Goal: Task Accomplishment & Management: Complete application form

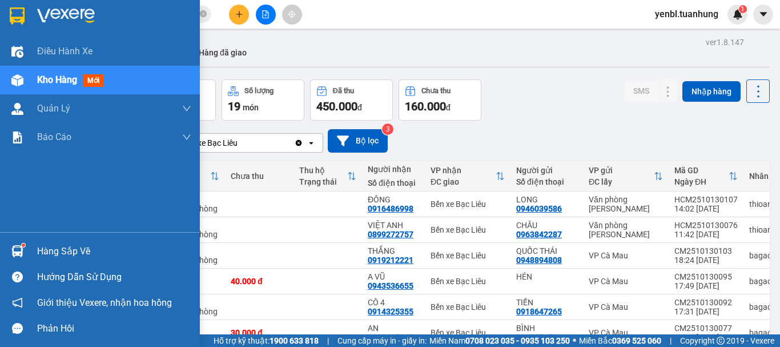
scroll to position [123, 0]
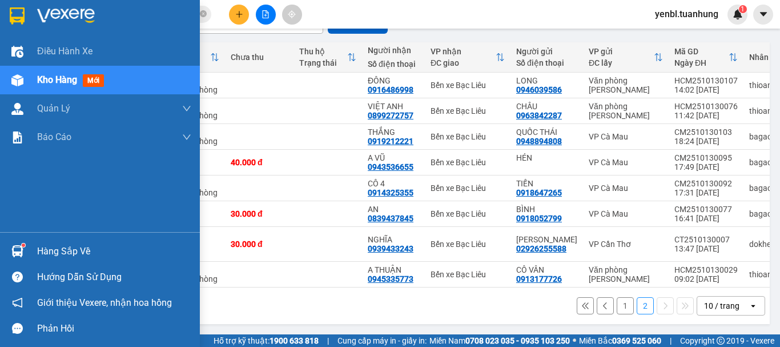
click at [25, 251] on div at bounding box center [17, 251] width 20 height 20
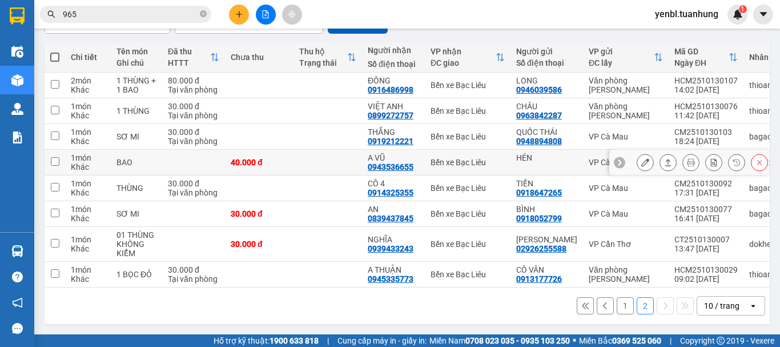
click at [555, 155] on section "Kết quả tìm kiếm ( 303 ) Bộ lọc Mã ĐH Trạng thái Món hàng Thu hộ Tổng cước Chưa…" at bounding box center [390, 173] width 780 height 347
click at [204, 15] on icon "close-circle" at bounding box center [203, 13] width 7 height 7
click at [190, 16] on input "text" at bounding box center [130, 14] width 135 height 13
click at [140, 10] on input "text" at bounding box center [130, 14] width 135 height 13
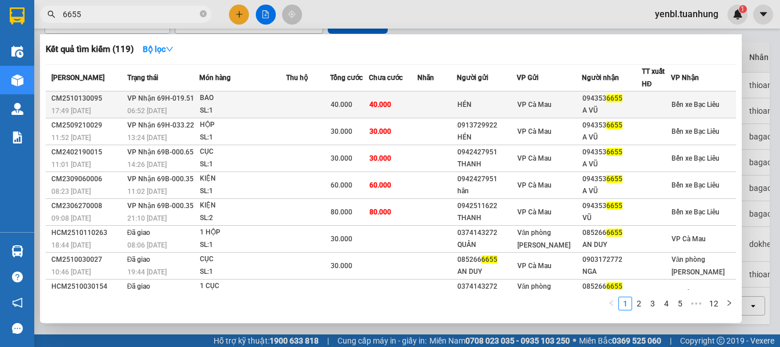
type input "6655"
click at [567, 104] on div "VP Cà Mau" at bounding box center [549, 104] width 65 height 13
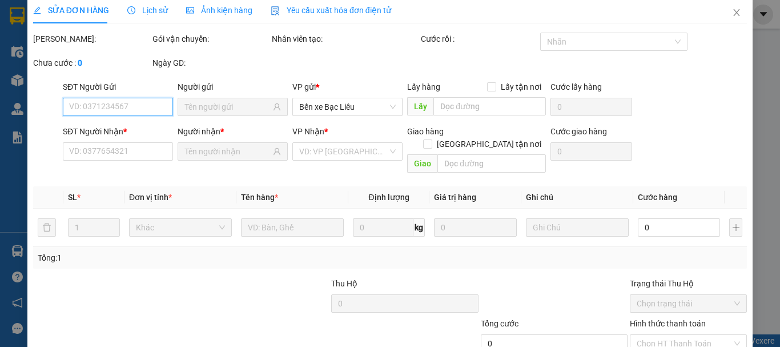
type input "HÉN"
type input "0943536655"
type input "A VŨ"
type input "40.000"
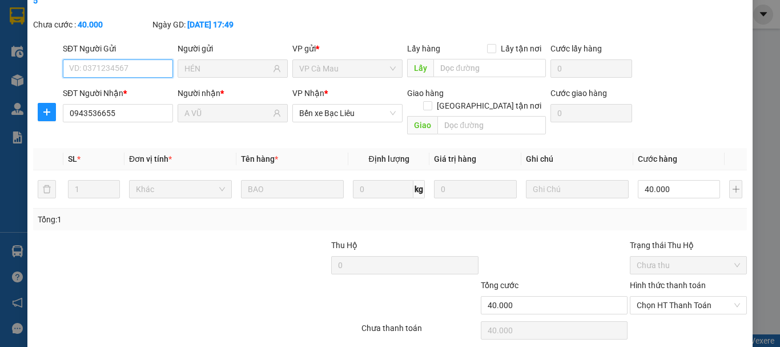
scroll to position [91, 0]
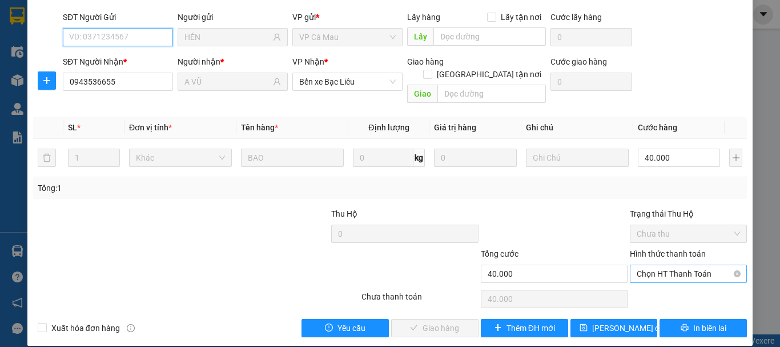
click at [672, 265] on span "Chọn HT Thanh Toán" at bounding box center [688, 273] width 103 height 17
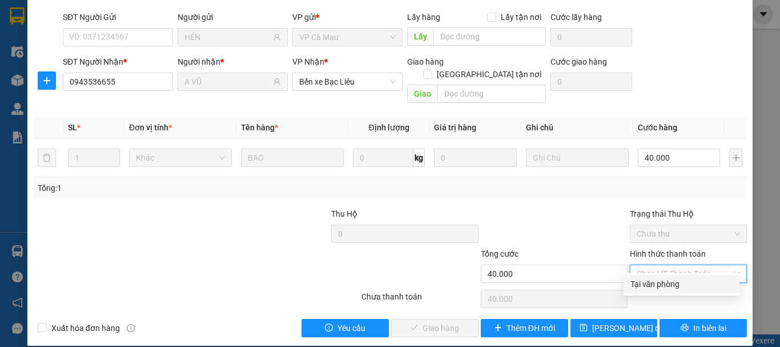
click at [660, 284] on div "Tại văn phòng" at bounding box center [681, 283] width 102 height 13
type input "0"
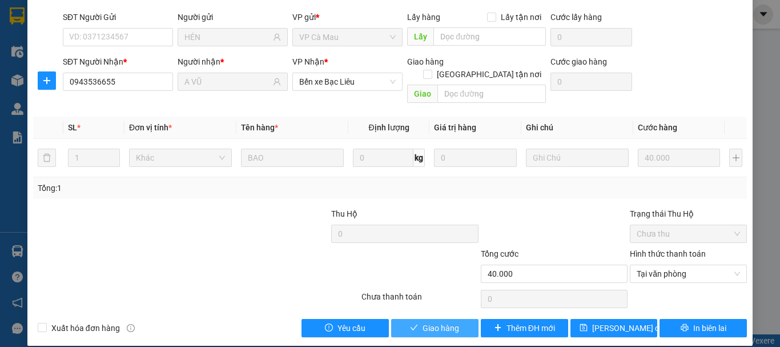
click at [460, 319] on button "Giao hàng" at bounding box center [434, 328] width 87 height 18
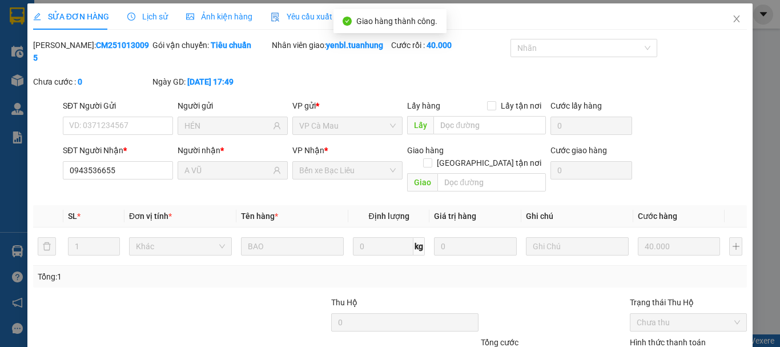
scroll to position [0, 0]
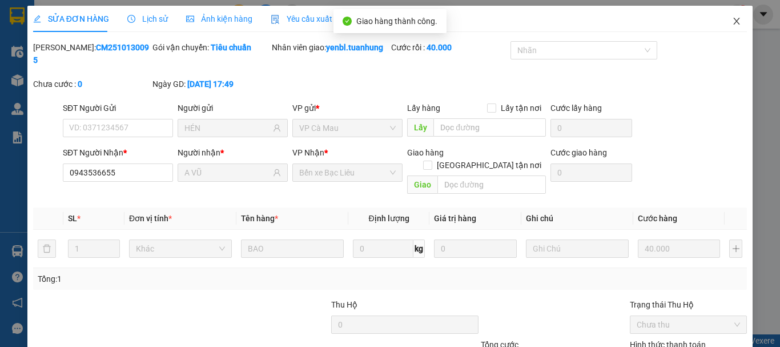
click at [732, 19] on icon "close" at bounding box center [736, 21] width 9 height 9
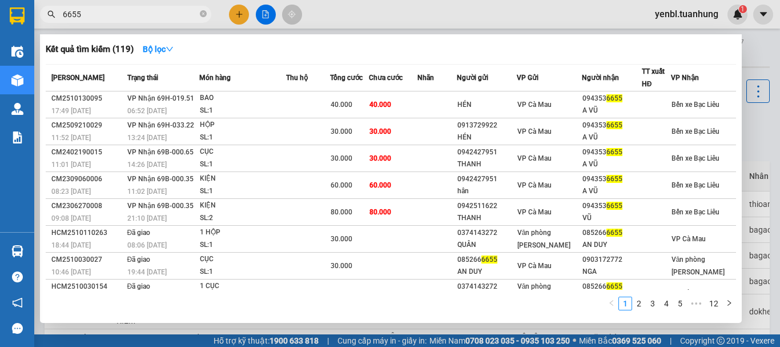
click at [172, 18] on input "6655" at bounding box center [130, 14] width 135 height 13
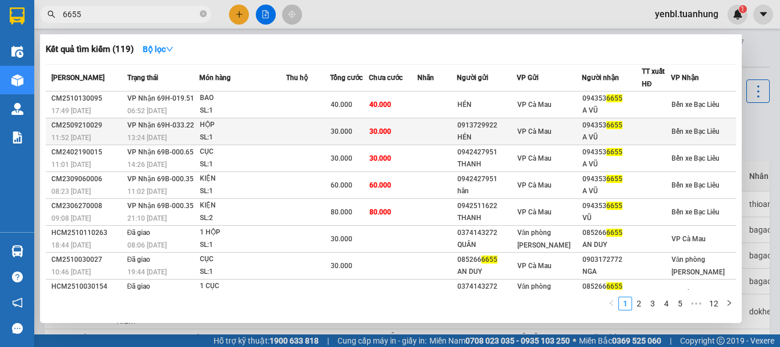
click at [551, 132] on span "VP Cà Mau" at bounding box center [534, 131] width 34 height 8
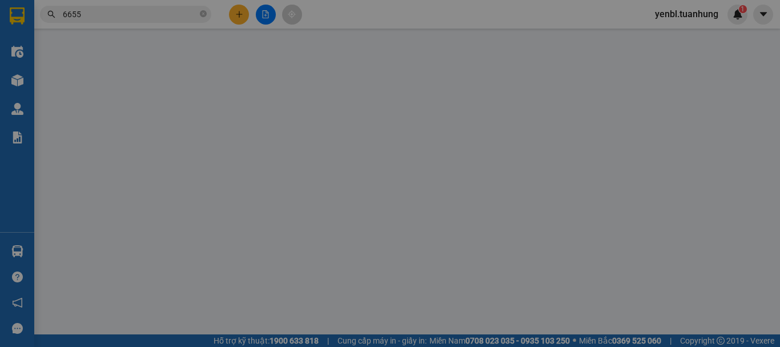
type input "0913729922"
type input "HÉN"
type input "0943536655"
type input "A VŨ"
type input "30.000"
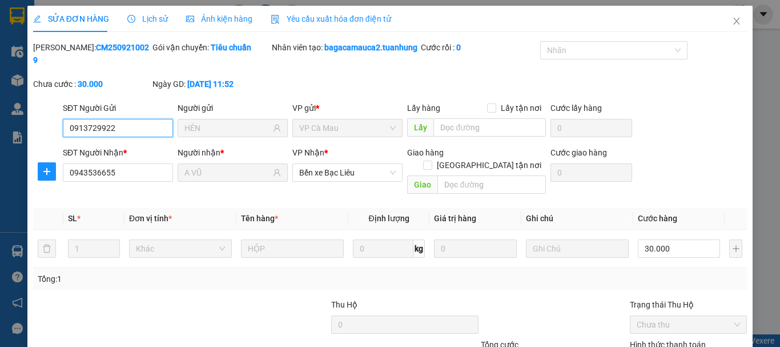
scroll to position [91, 0]
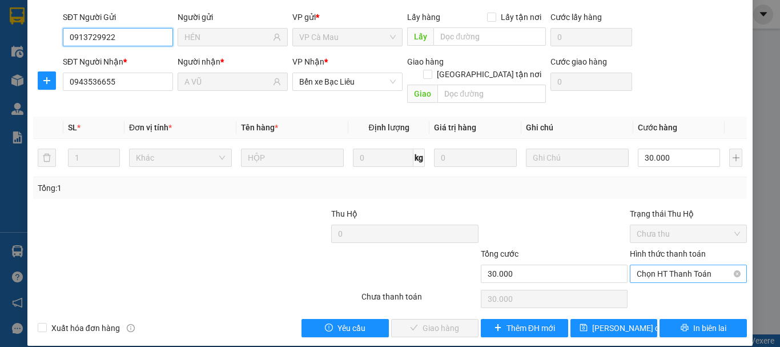
click at [691, 265] on span "Chọn HT Thanh Toán" at bounding box center [688, 273] width 103 height 17
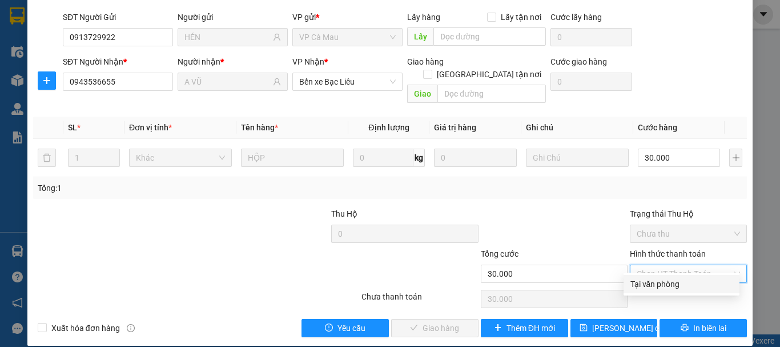
click at [648, 285] on div "Tại văn phòng" at bounding box center [681, 283] width 102 height 13
type input "0"
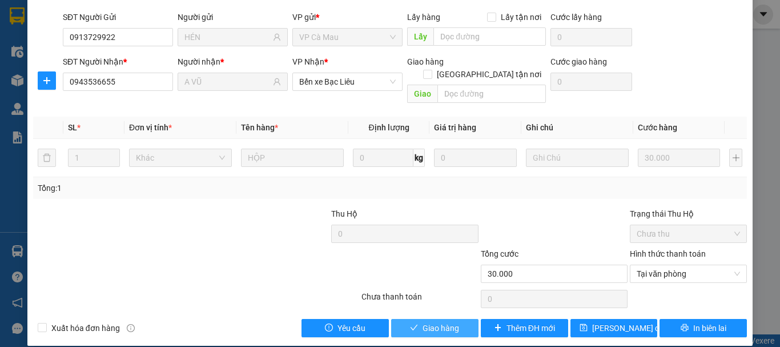
click at [444, 321] on span "Giao hàng" at bounding box center [440, 327] width 37 height 13
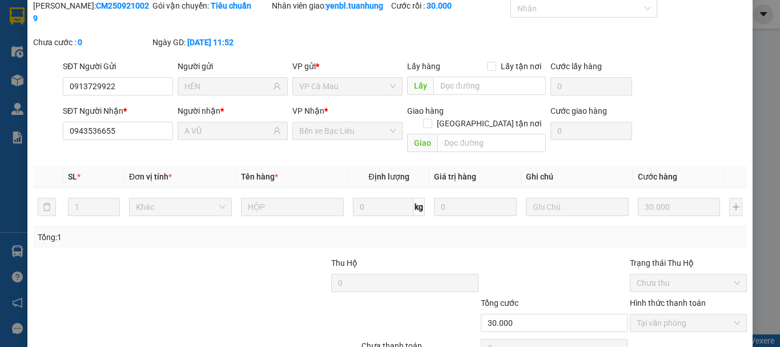
scroll to position [0, 0]
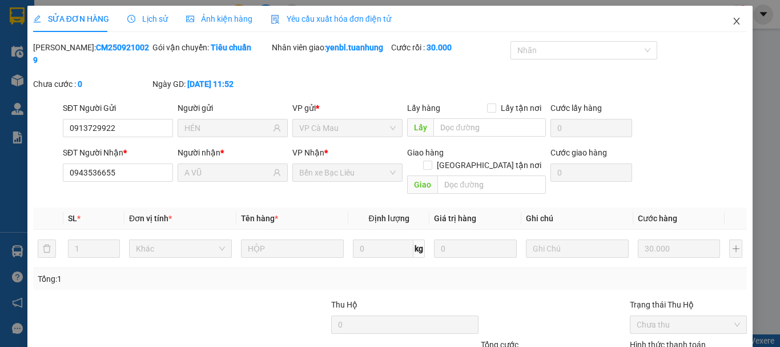
click at [732, 22] on icon "close" at bounding box center [736, 21] width 9 height 9
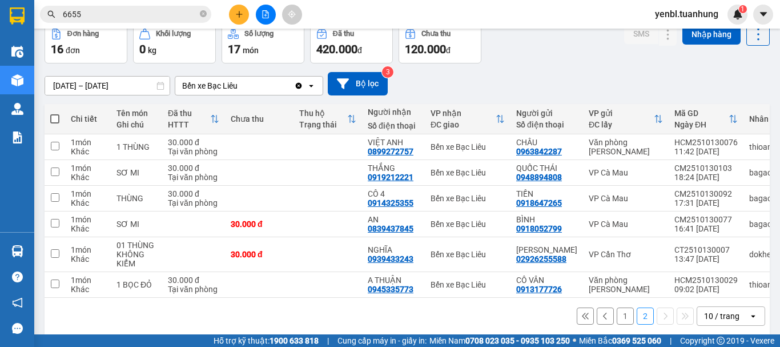
scroll to position [72, 0]
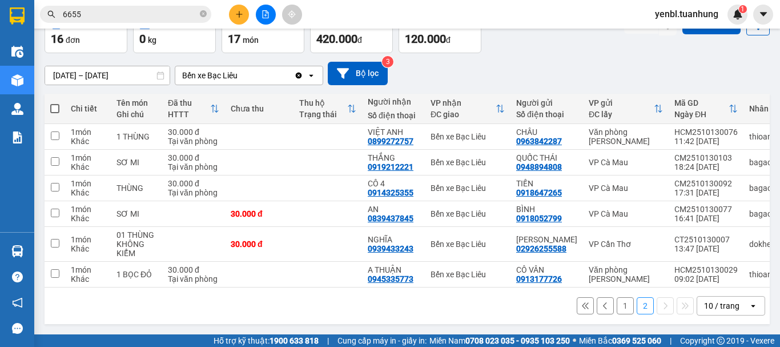
click at [617, 305] on button "1" at bounding box center [625, 305] width 17 height 17
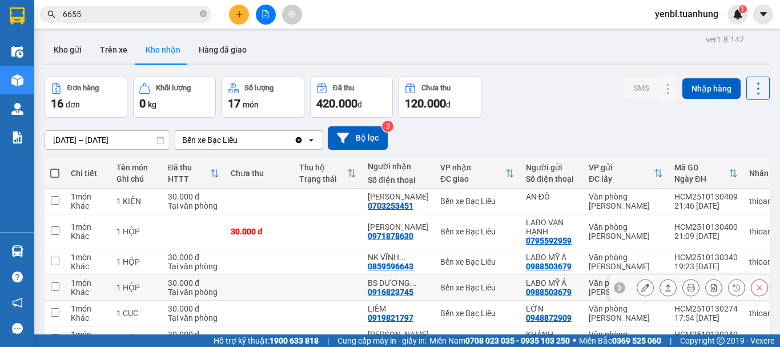
scroll to position [0, 0]
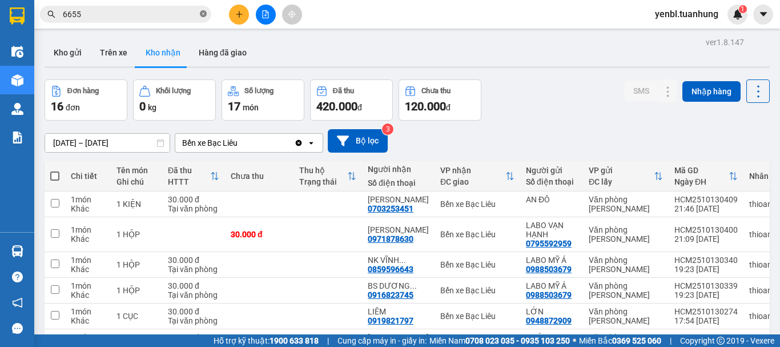
click at [203, 13] on icon "close-circle" at bounding box center [203, 13] width 7 height 7
click at [193, 15] on input "text" at bounding box center [130, 14] width 135 height 13
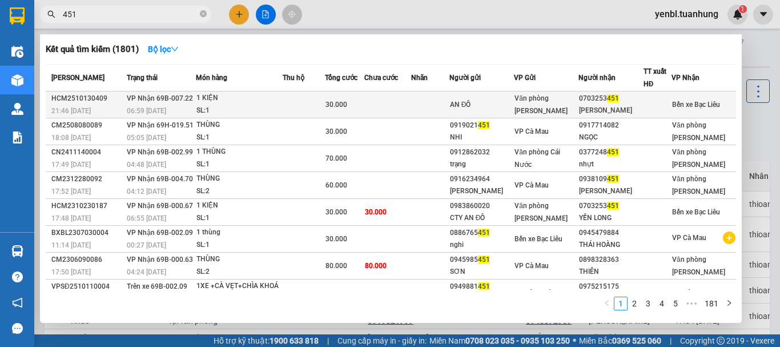
type input "451"
click at [594, 99] on div "0703253 451" at bounding box center [610, 98] width 63 height 12
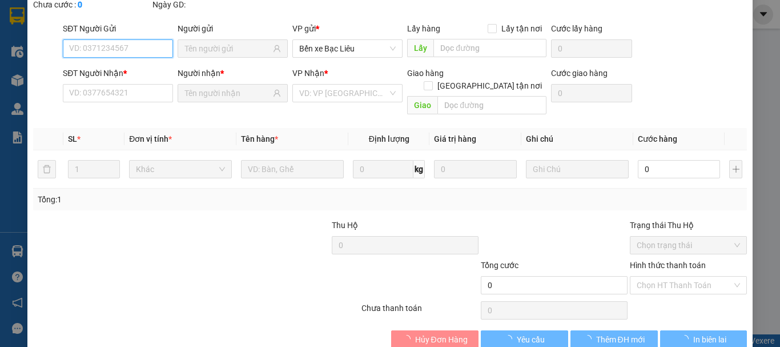
type input "AN ĐÔ"
type input "0703253451"
type input "[PERSON_NAME]"
type input "30.000"
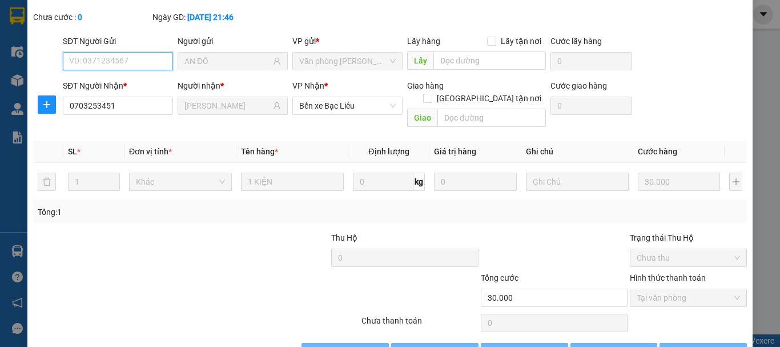
scroll to position [78, 0]
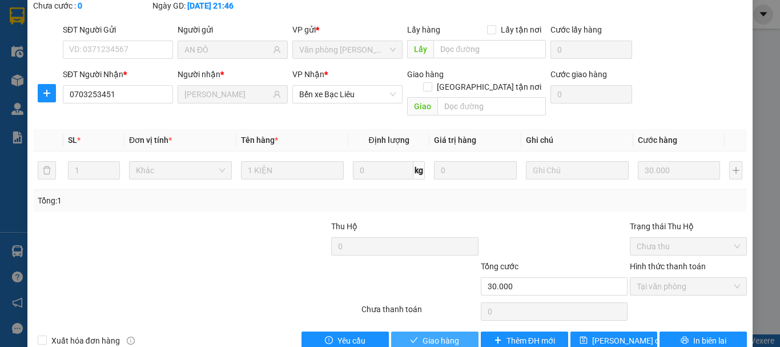
click at [422, 334] on span "Giao hàng" at bounding box center [440, 340] width 37 height 13
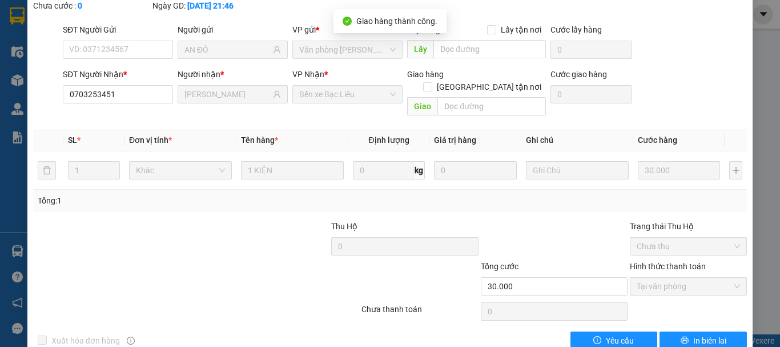
scroll to position [0, 0]
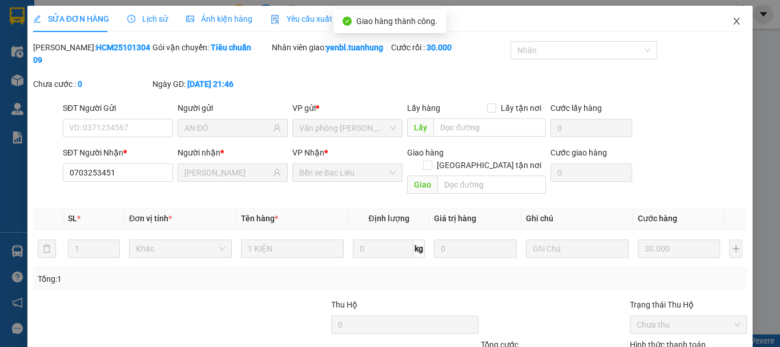
click at [731, 17] on span "Close" at bounding box center [736, 22] width 32 height 32
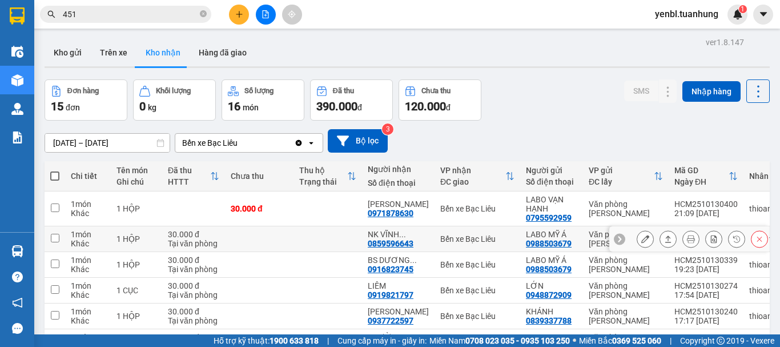
click at [376, 233] on div "NK VĨNH ..." at bounding box center [398, 233] width 61 height 9
checkbox input "true"
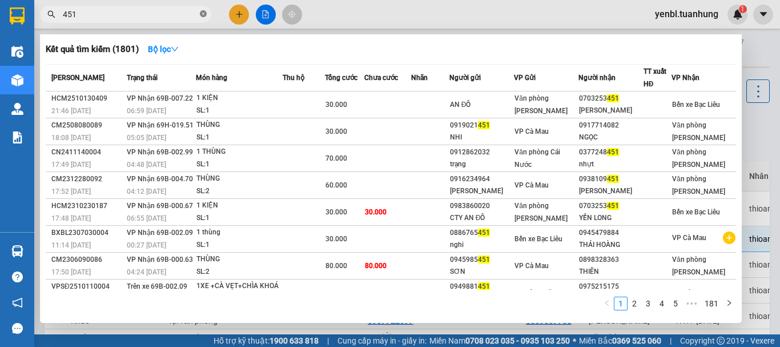
click at [202, 15] on icon "close-circle" at bounding box center [203, 13] width 7 height 7
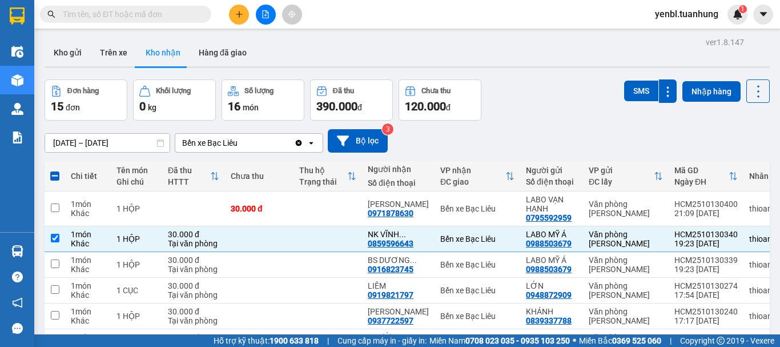
click at [177, 13] on input "text" at bounding box center [130, 14] width 135 height 13
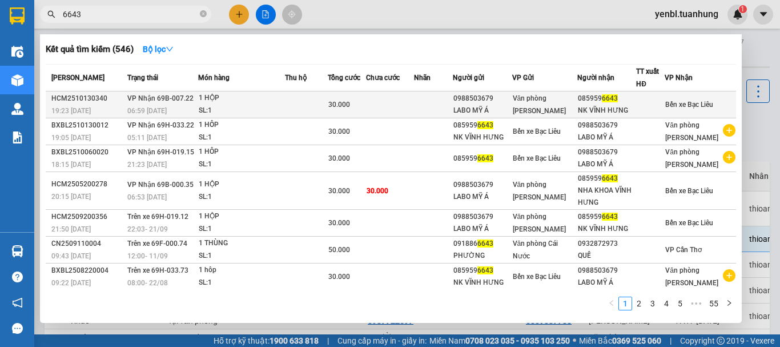
type input "6643"
click at [656, 107] on div at bounding box center [650, 105] width 27 height 12
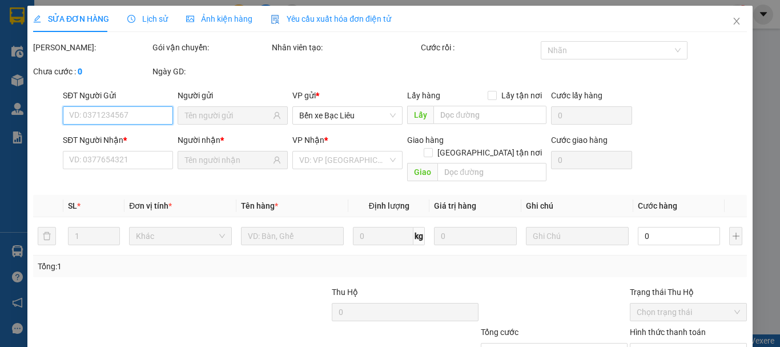
type input "0988503679"
type input "LABO MỸ Á"
type input "0859596643"
type input "NK VĨNH HƯNG"
type input "30.000"
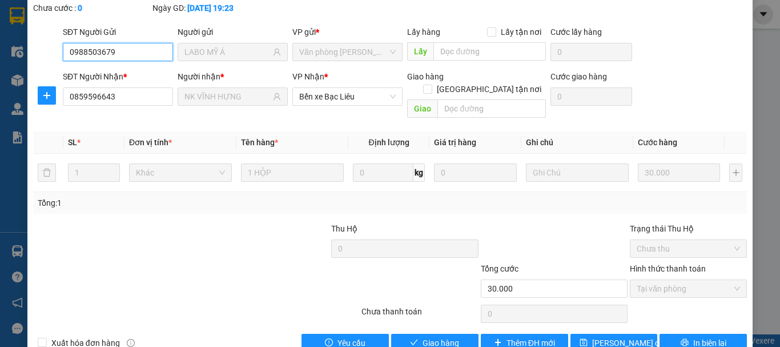
scroll to position [78, 0]
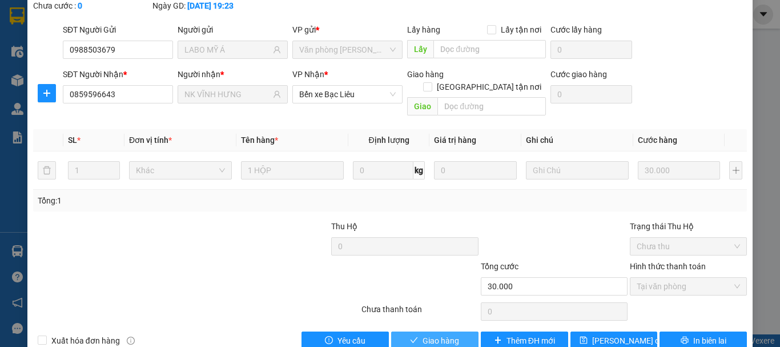
click at [440, 334] on span "Giao hàng" at bounding box center [440, 340] width 37 height 13
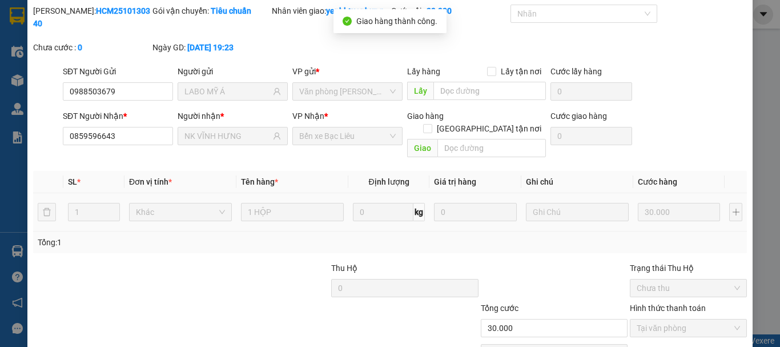
scroll to position [0, 0]
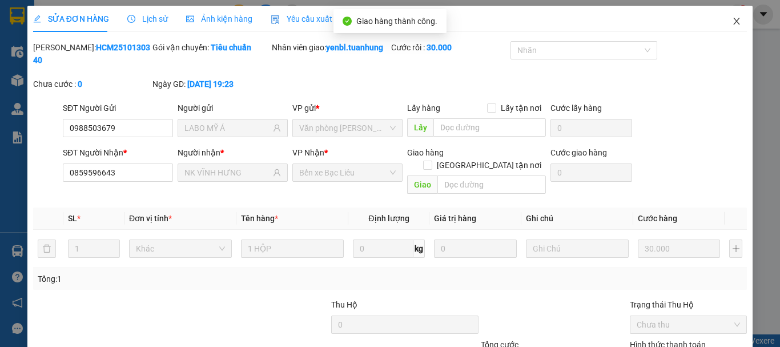
click at [732, 25] on icon "close" at bounding box center [736, 21] width 9 height 9
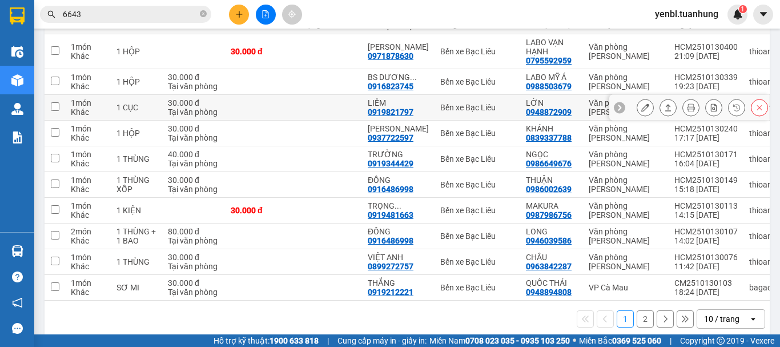
scroll to position [171, 0]
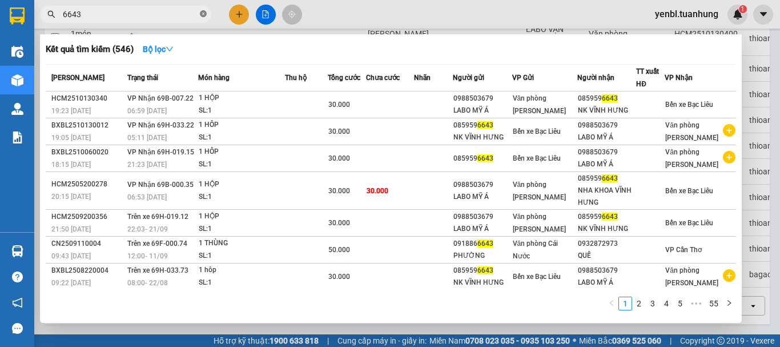
click at [206, 11] on icon "close-circle" at bounding box center [203, 13] width 7 height 7
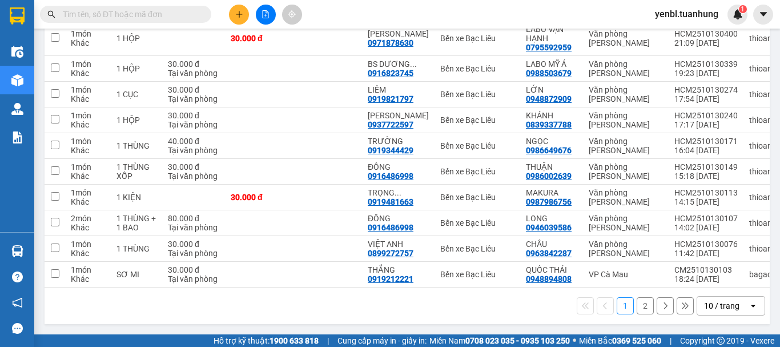
click at [180, 10] on input "text" at bounding box center [130, 14] width 135 height 13
click at [110, 12] on input "text" at bounding box center [130, 14] width 135 height 13
drag, startPoint x: 110, startPoint y: 12, endPoint x: 94, endPoint y: 26, distance: 21.5
click at [95, 25] on div "Kết quả tìm kiếm ( 546 ) Bộ lọc Mã ĐH Trạng thái Món hàng Thu hộ Tổng cước Chưa…" at bounding box center [390, 14] width 780 height 29
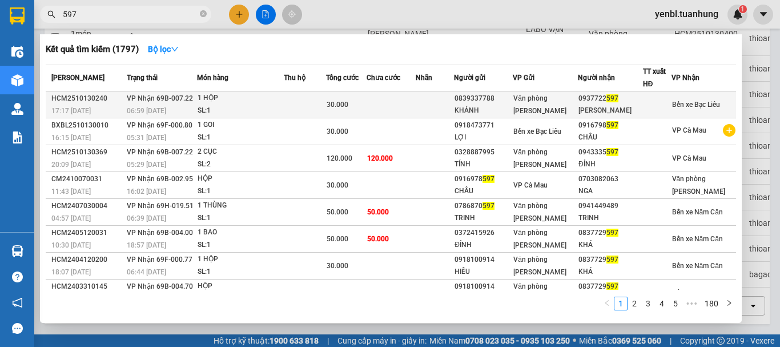
type input "597"
click at [660, 99] on div at bounding box center [656, 105] width 27 height 12
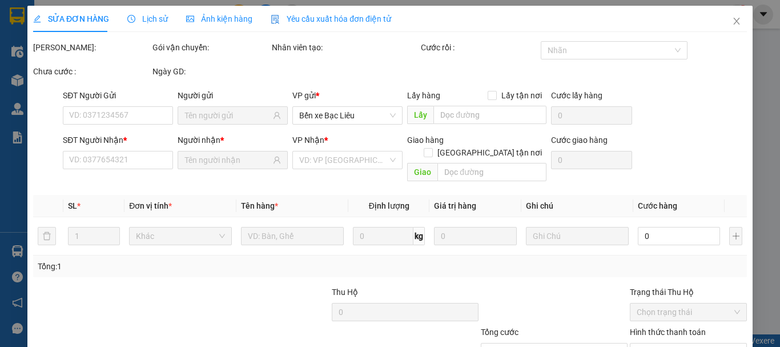
type input "0839337788"
type input "KHÁNH"
type input "0937722597"
type input "[PERSON_NAME]"
type input "30.000"
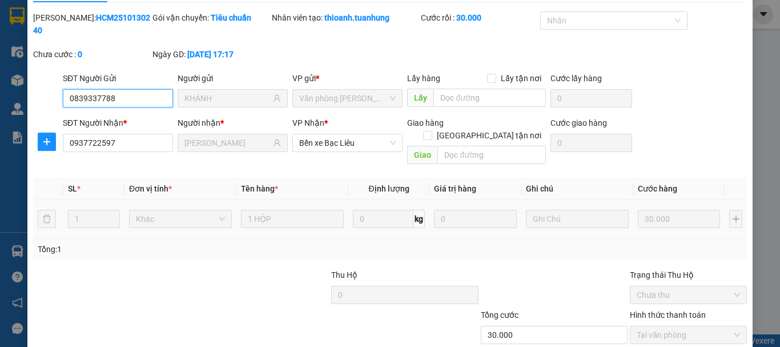
scroll to position [78, 0]
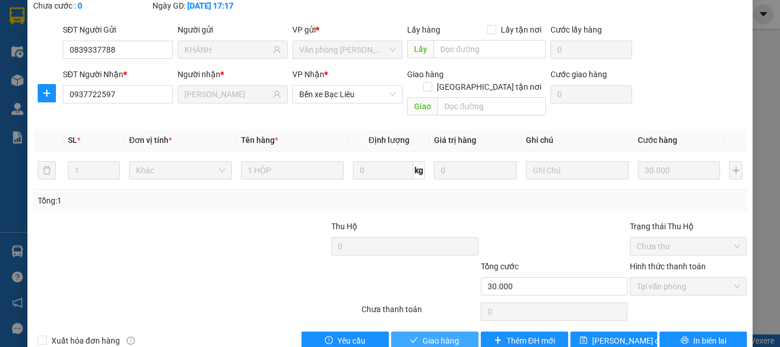
click at [440, 334] on span "Giao hàng" at bounding box center [440, 340] width 37 height 13
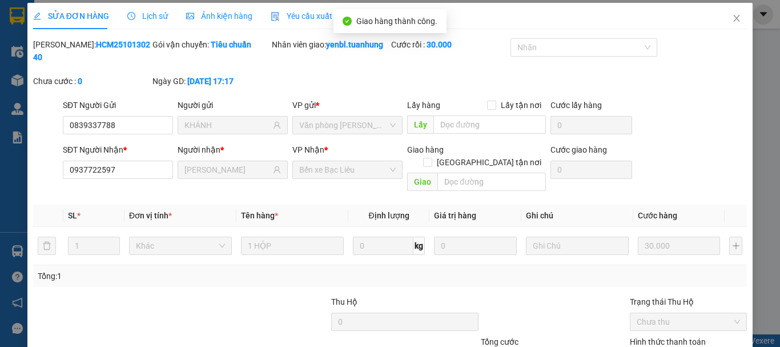
scroll to position [0, 0]
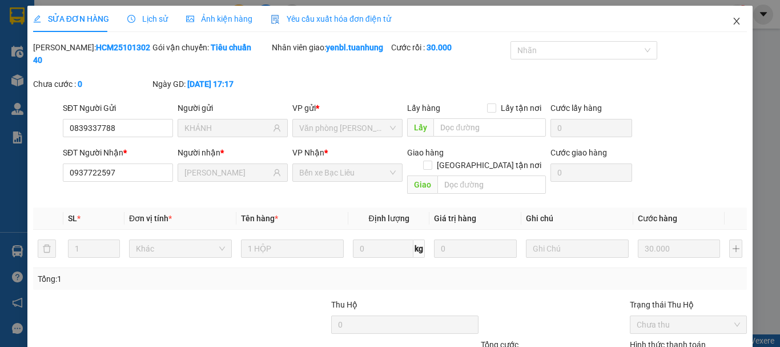
click at [732, 19] on icon "close" at bounding box center [736, 21] width 9 height 9
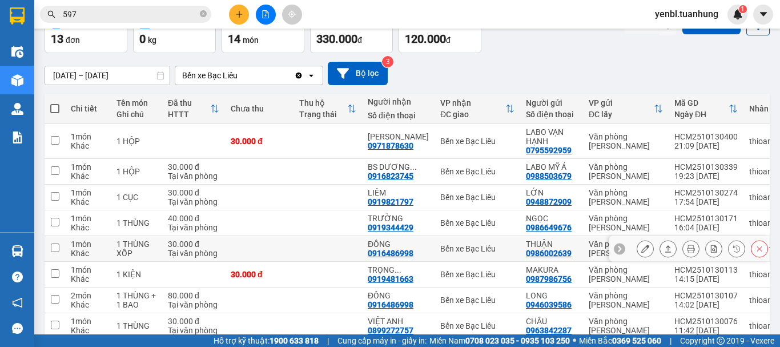
scroll to position [61, 0]
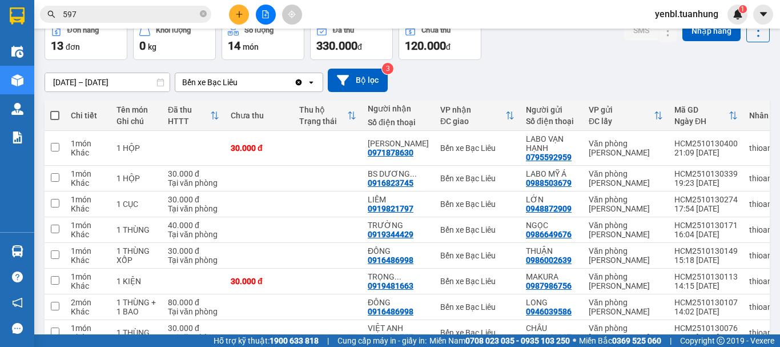
click at [207, 14] on span "597" at bounding box center [125, 14] width 171 height 17
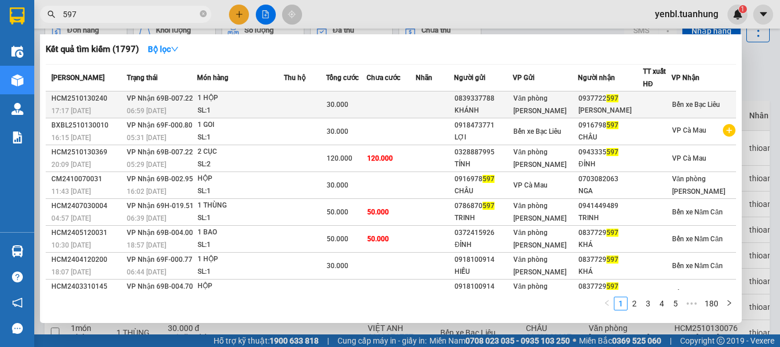
click at [541, 110] on span "Văn phòng [PERSON_NAME]" at bounding box center [539, 104] width 53 height 21
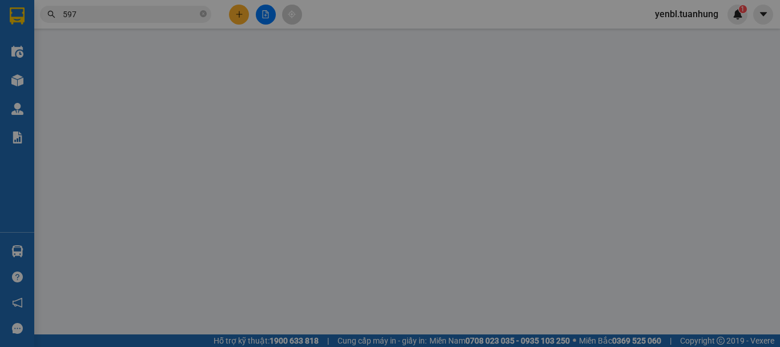
type input "0839337788"
type input "KHÁNH"
type input "0937722597"
type input "[PERSON_NAME]"
type input "30.000"
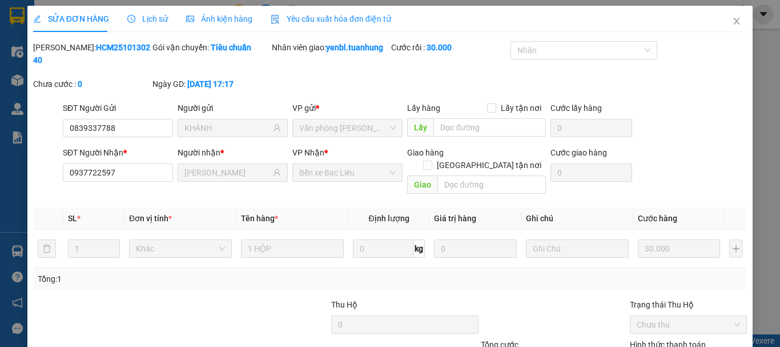
click at [770, 68] on div "SỬA ĐƠN HÀNG Lịch sử Ảnh kiện hàng Yêu cầu xuất hóa đơn điện tử Total Paid Fee …" at bounding box center [390, 173] width 780 height 347
click at [732, 22] on icon "close" at bounding box center [736, 21] width 9 height 9
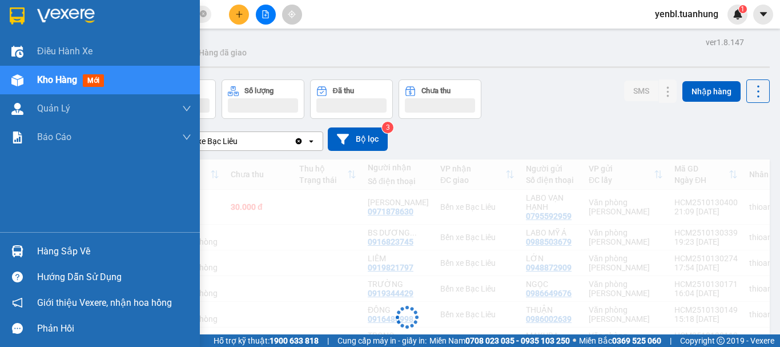
click at [30, 252] on div "Hàng sắp về" at bounding box center [100, 251] width 200 height 26
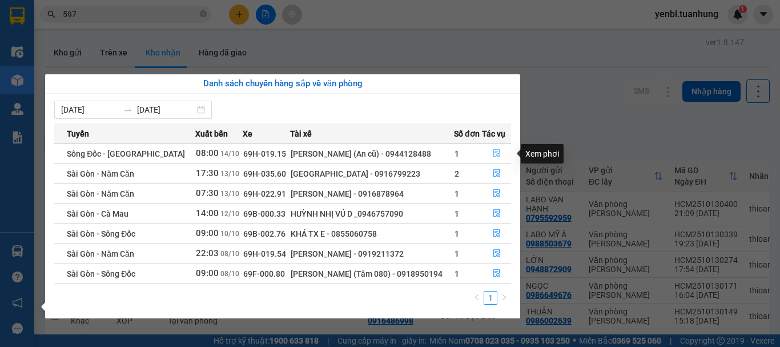
click at [495, 152] on icon "file-done" at bounding box center [497, 153] width 8 height 8
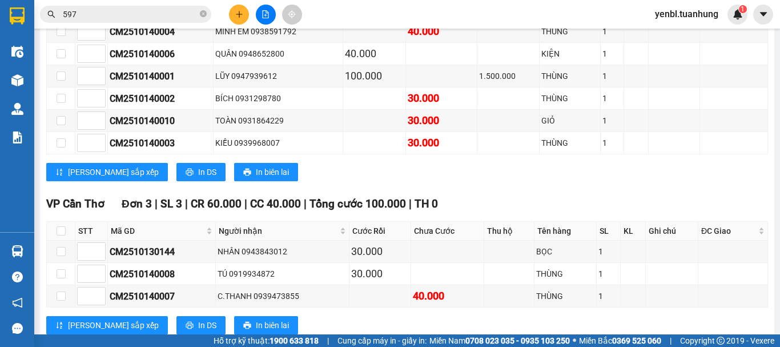
scroll to position [390, 0]
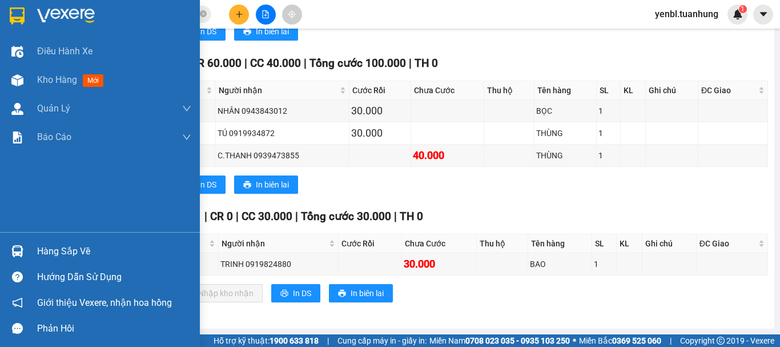
drag, startPoint x: 47, startPoint y: 79, endPoint x: 192, endPoint y: 339, distance: 297.5
click at [47, 82] on span "Kho hàng" at bounding box center [57, 79] width 40 height 11
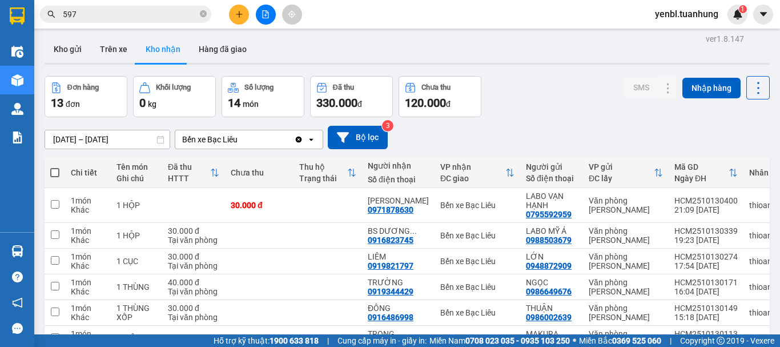
scroll to position [118, 0]
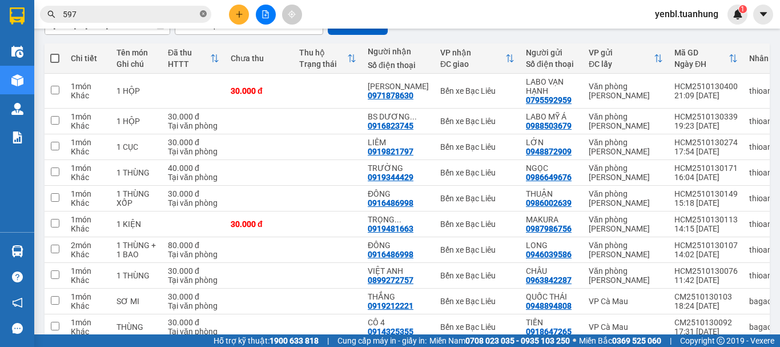
click at [200, 13] on icon "close-circle" at bounding box center [203, 13] width 7 height 7
click at [185, 13] on input "text" at bounding box center [130, 14] width 135 height 13
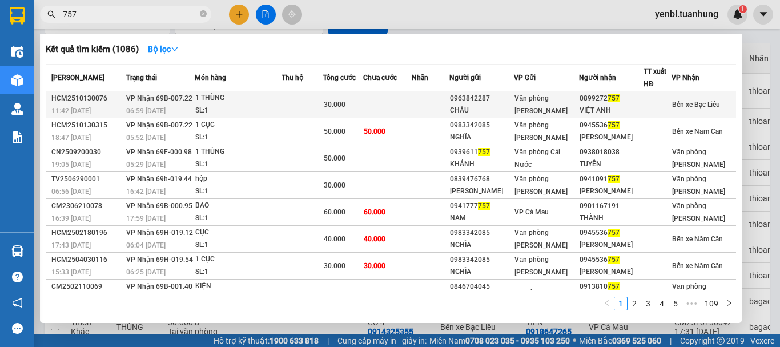
type input "757"
click at [646, 100] on div at bounding box center [657, 105] width 27 height 12
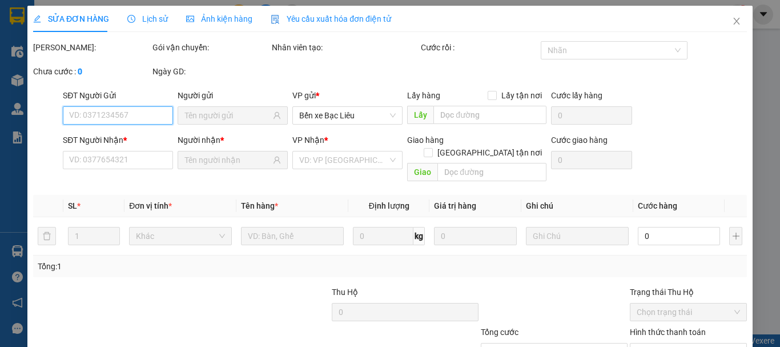
type input "0963842287"
type input "CHÂU"
type input "0899272757"
type input "VIỆT ANH"
type input "30.000"
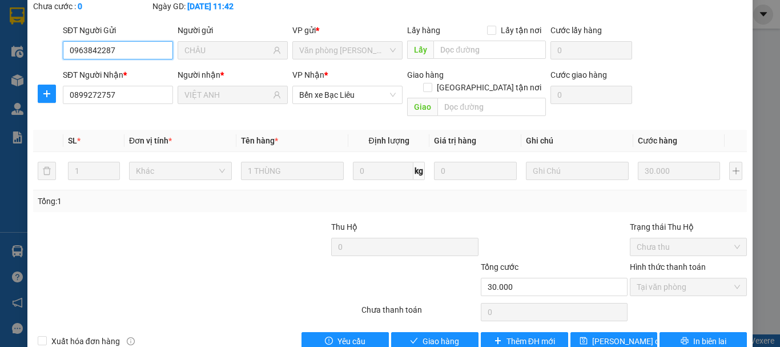
scroll to position [78, 0]
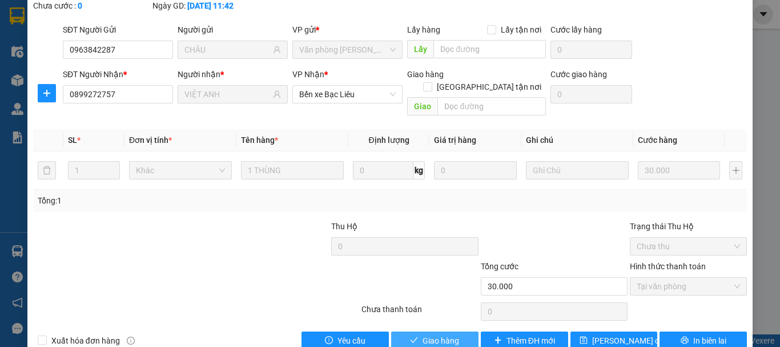
click at [430, 334] on span "Giao hàng" at bounding box center [440, 340] width 37 height 13
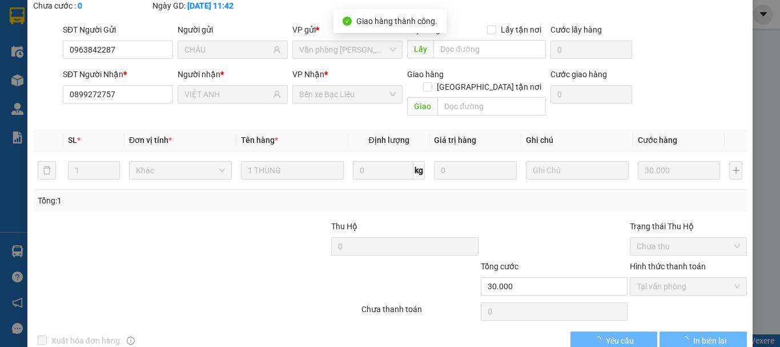
scroll to position [0, 0]
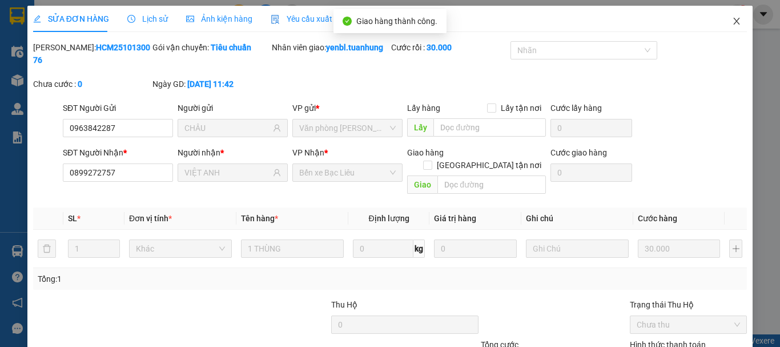
click at [732, 24] on icon "close" at bounding box center [736, 21] width 9 height 9
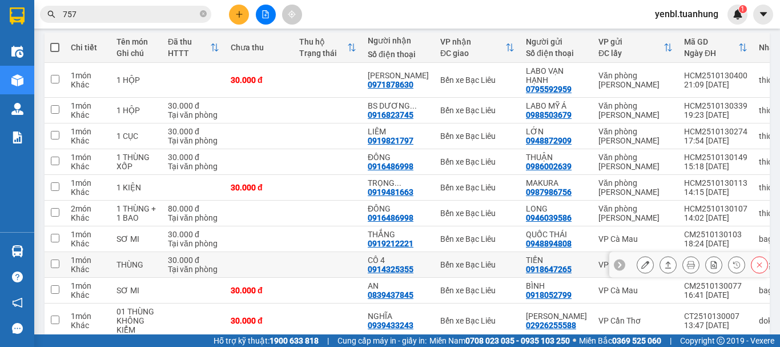
scroll to position [184, 0]
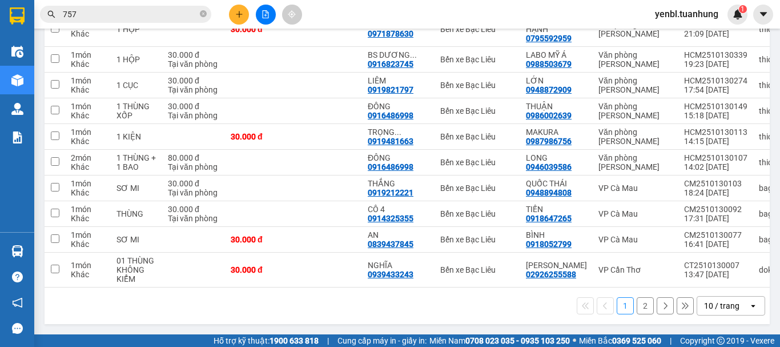
click at [641, 304] on button "2" at bounding box center [645, 305] width 17 height 17
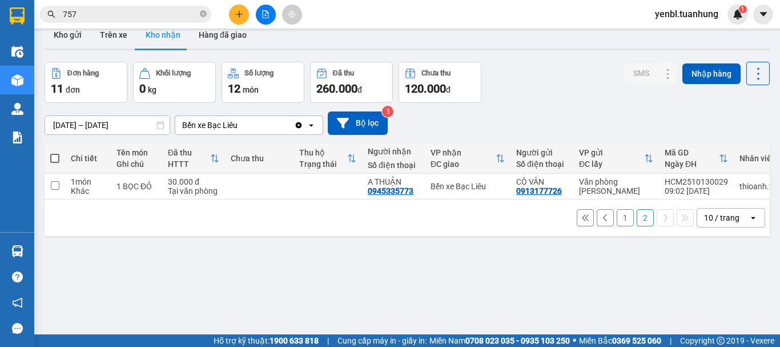
scroll to position [0, 0]
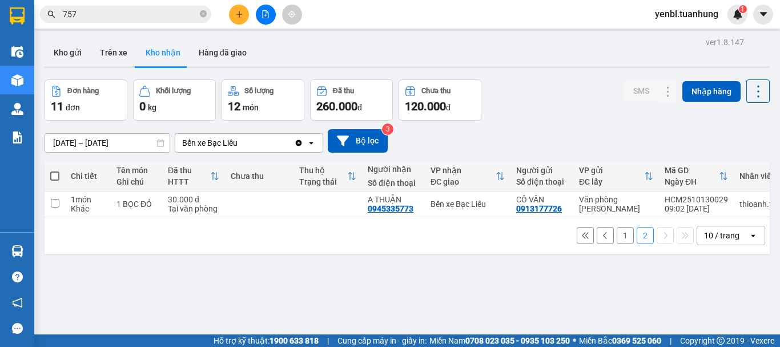
click at [617, 244] on button "1" at bounding box center [625, 235] width 17 height 17
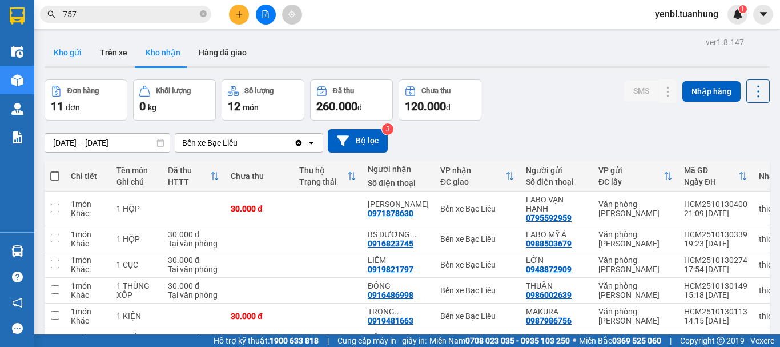
click at [59, 55] on button "Kho gửi" at bounding box center [68, 52] width 46 height 27
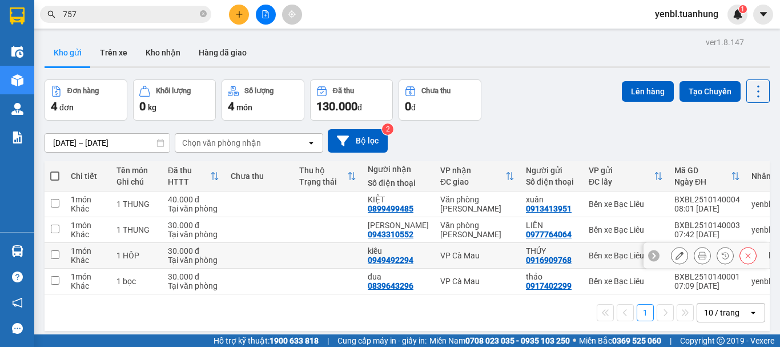
scroll to position [53, 0]
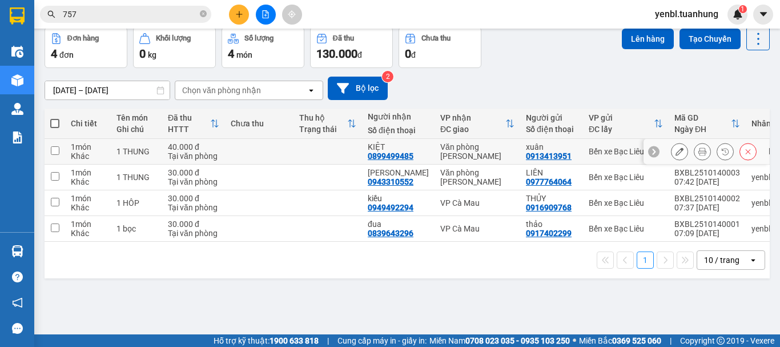
click at [53, 149] on input "checkbox" at bounding box center [55, 150] width 9 height 9
checkbox input "true"
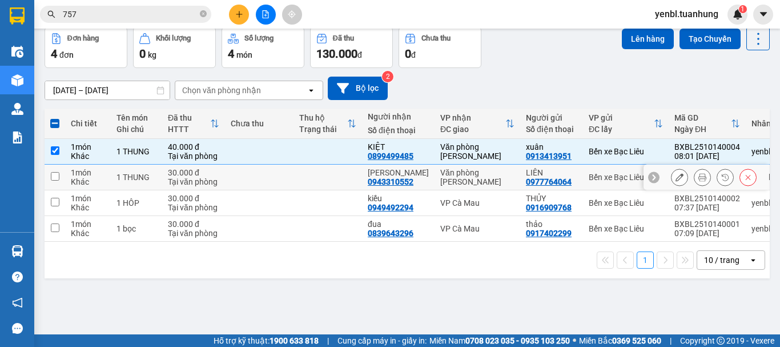
click at [57, 177] on input "checkbox" at bounding box center [55, 176] width 9 height 9
checkbox input "true"
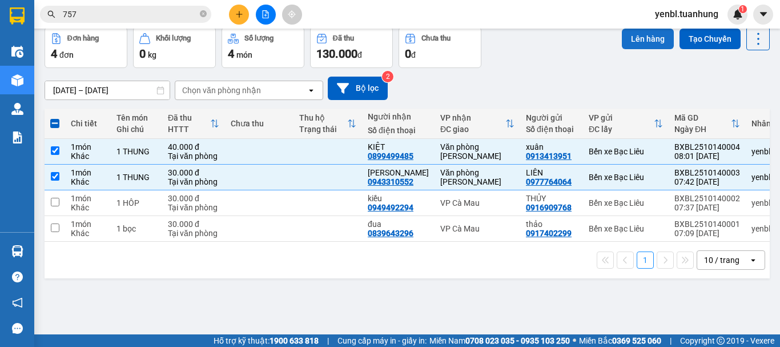
click at [622, 38] on button "Lên hàng" at bounding box center [648, 39] width 52 height 21
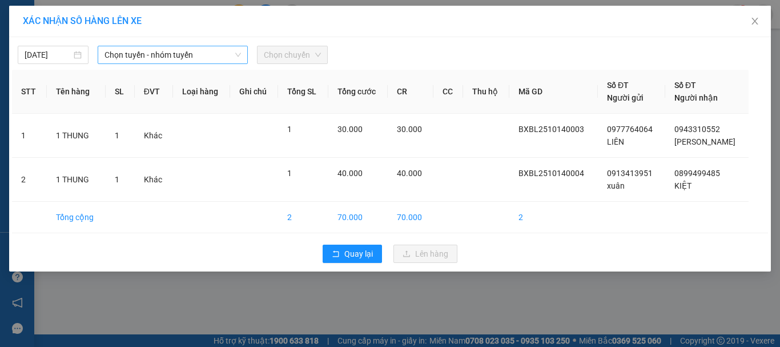
click at [175, 53] on span "Chọn tuyến - nhóm tuyến" at bounding box center [172, 54] width 136 height 17
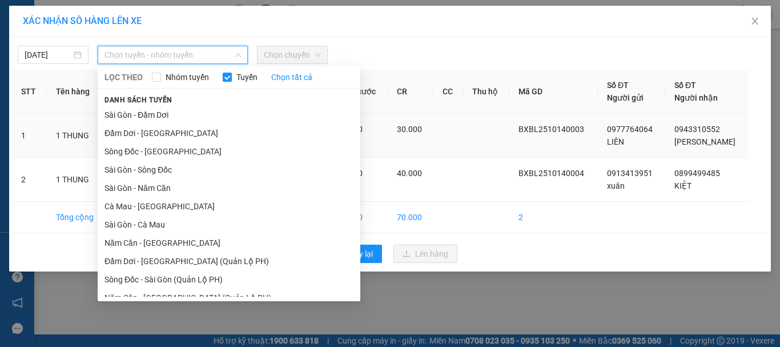
drag, startPoint x: 131, startPoint y: 203, endPoint x: 176, endPoint y: 153, distance: 67.5
click at [134, 200] on li "Cà Mau - [GEOGRAPHIC_DATA]" at bounding box center [229, 206] width 263 height 18
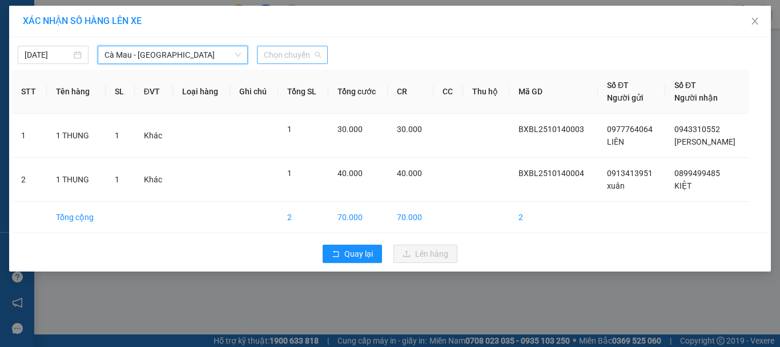
click at [295, 61] on span "Chọn chuyến" at bounding box center [292, 54] width 57 height 17
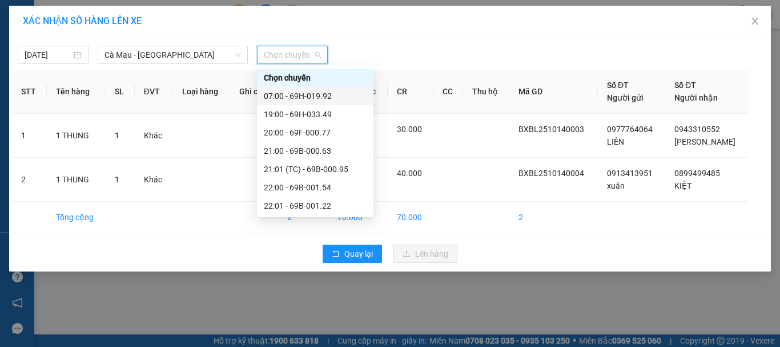
click at [301, 93] on div "07:00 - 69H-019.92" at bounding box center [315, 96] width 103 height 13
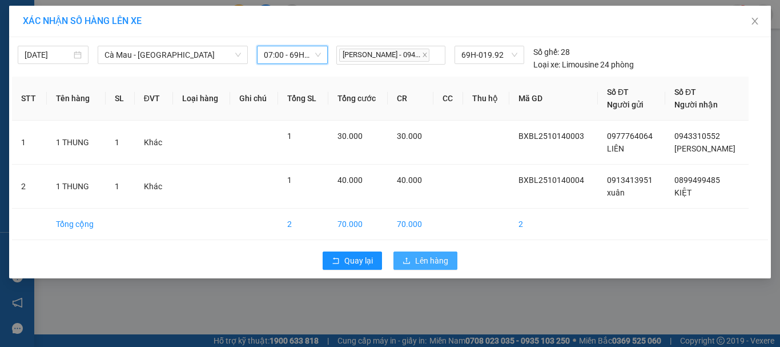
click at [417, 266] on span "Lên hàng" at bounding box center [431, 260] width 33 height 13
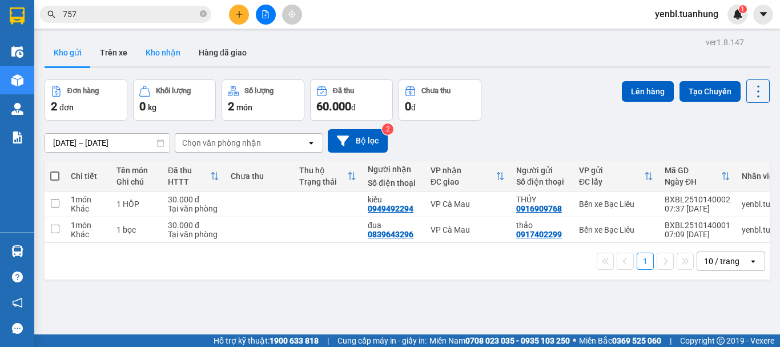
click at [159, 49] on button "Kho nhận" at bounding box center [162, 52] width 53 height 27
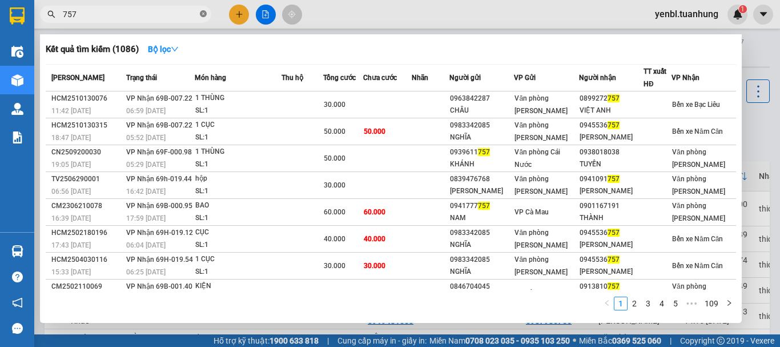
click at [204, 15] on icon "close-circle" at bounding box center [203, 13] width 7 height 7
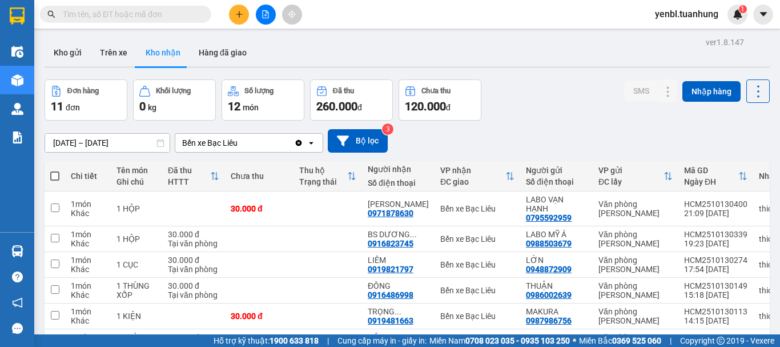
click at [163, 11] on input "text" at bounding box center [130, 14] width 135 height 13
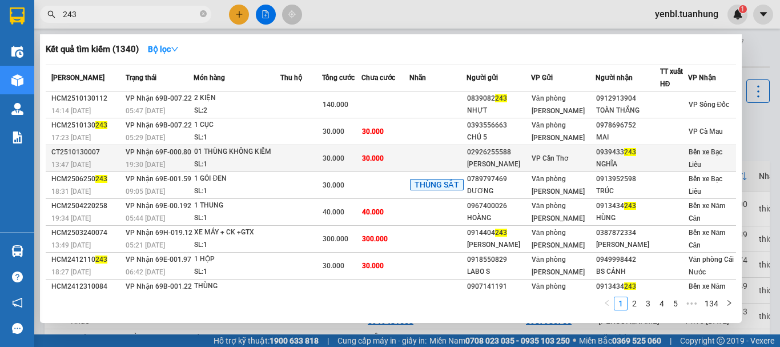
type input "243"
click at [618, 156] on div "0939433 243" at bounding box center [627, 152] width 63 height 12
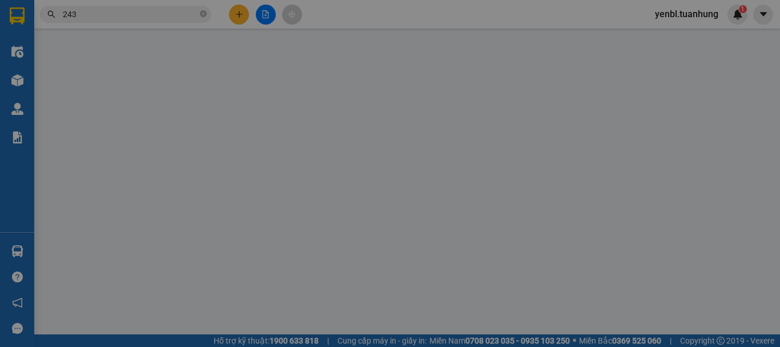
type input "02926255588"
type input "[PERSON_NAME]"
type input "0939433243"
type input "NGHĨA"
type input "30.000"
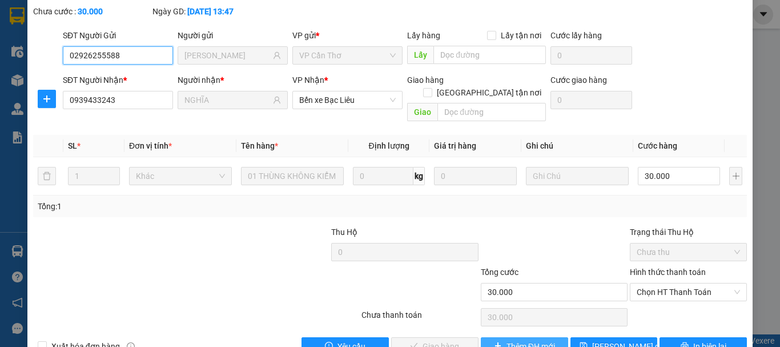
scroll to position [75, 0]
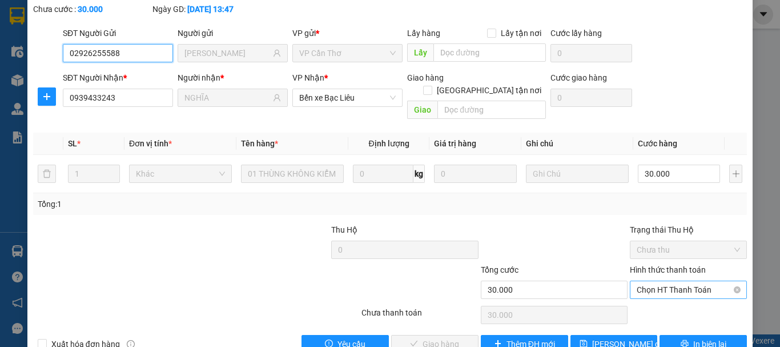
click at [692, 281] on span "Chọn HT Thanh Toán" at bounding box center [688, 289] width 103 height 17
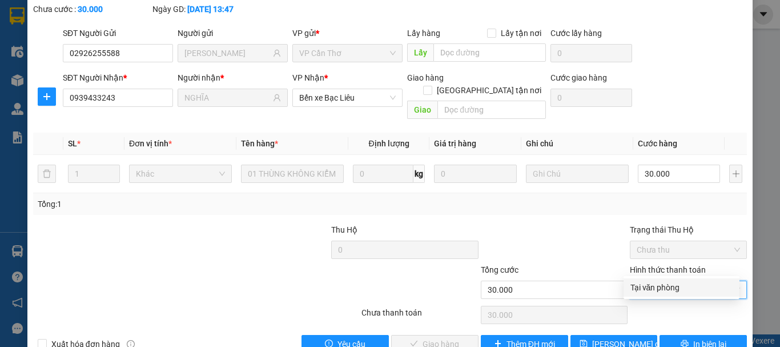
click at [645, 286] on div "Tại văn phòng" at bounding box center [681, 287] width 102 height 13
type input "0"
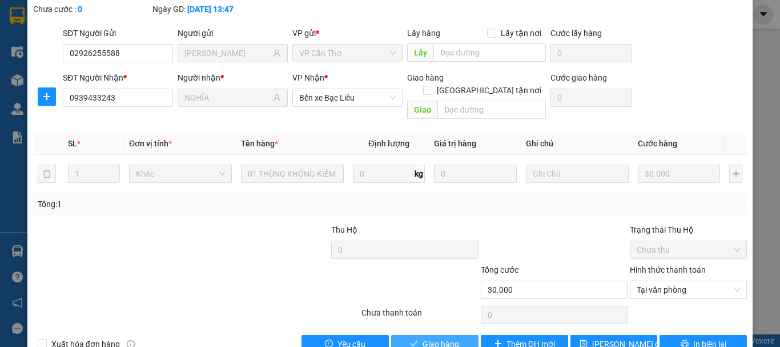
click at [444, 337] on span "Giao hàng" at bounding box center [440, 343] width 37 height 13
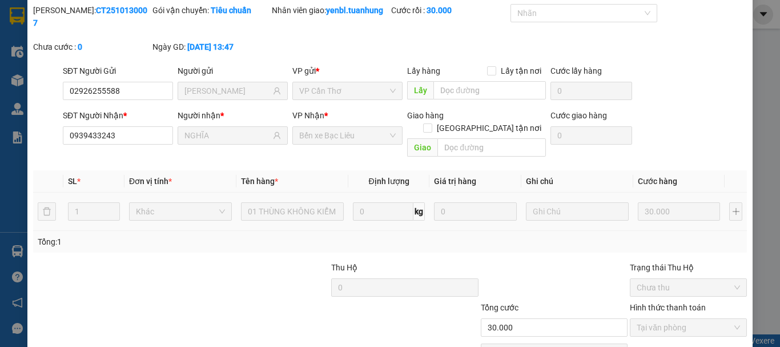
scroll to position [0, 0]
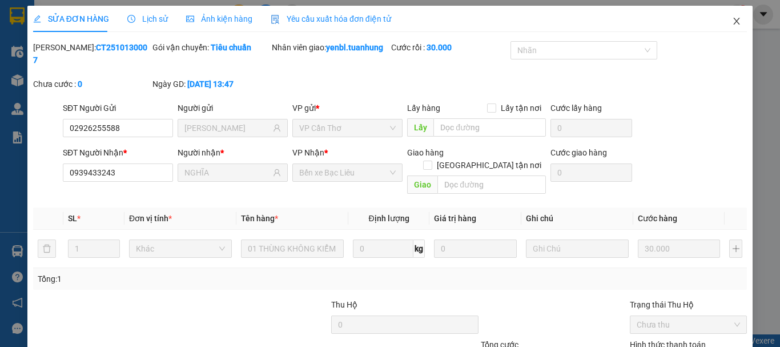
click at [732, 23] on icon "close" at bounding box center [736, 21] width 9 height 9
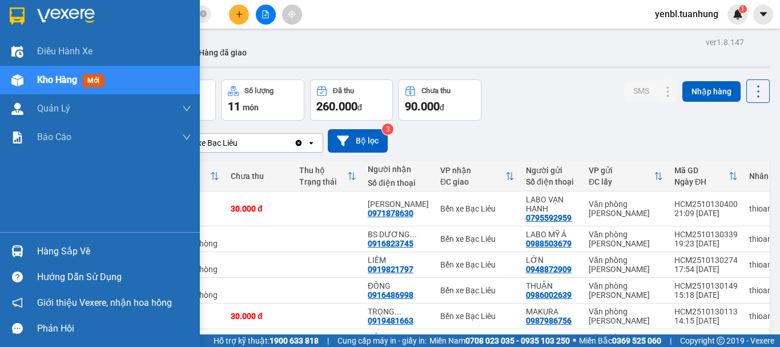
click at [30, 244] on div "Hàng sắp về" at bounding box center [100, 251] width 200 height 26
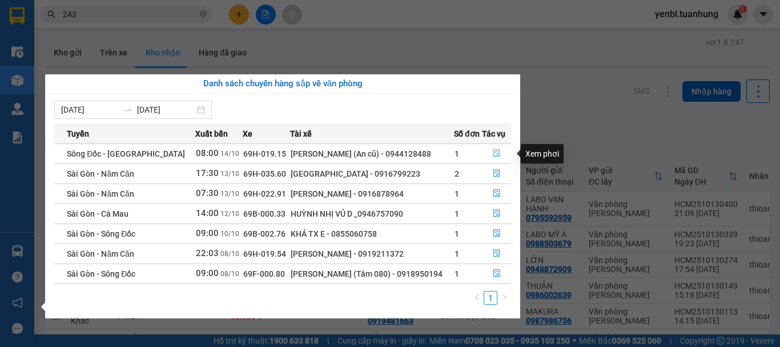
click at [498, 154] on button "button" at bounding box center [496, 153] width 28 height 18
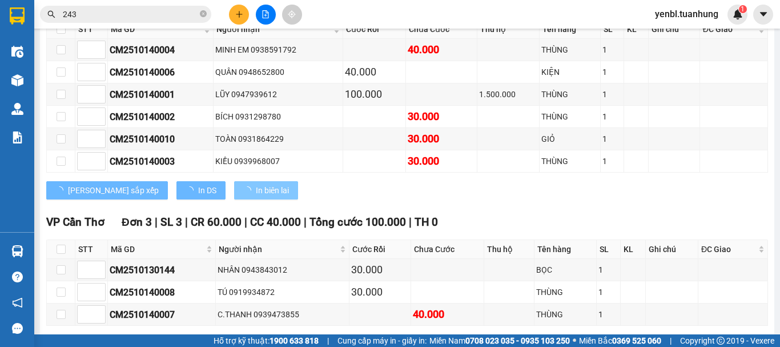
scroll to position [390, 0]
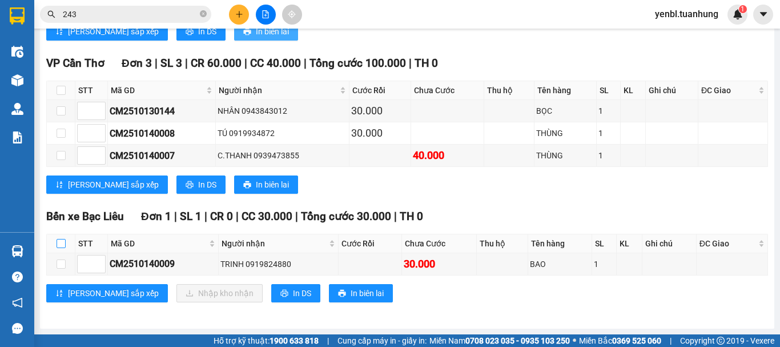
click at [63, 245] on input "checkbox" at bounding box center [61, 243] width 9 height 9
checkbox input "true"
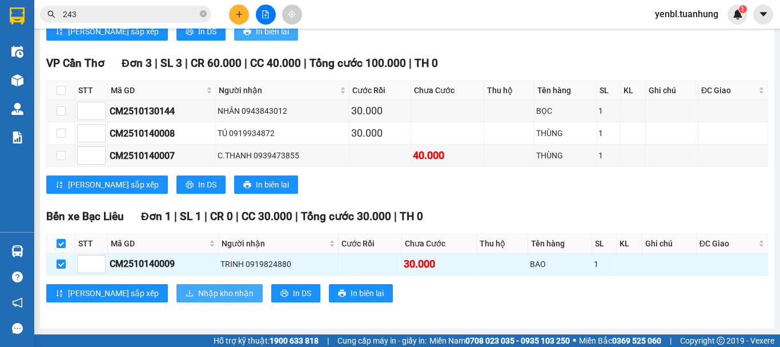
click at [198, 293] on span "Nhập kho nhận" at bounding box center [225, 293] width 55 height 13
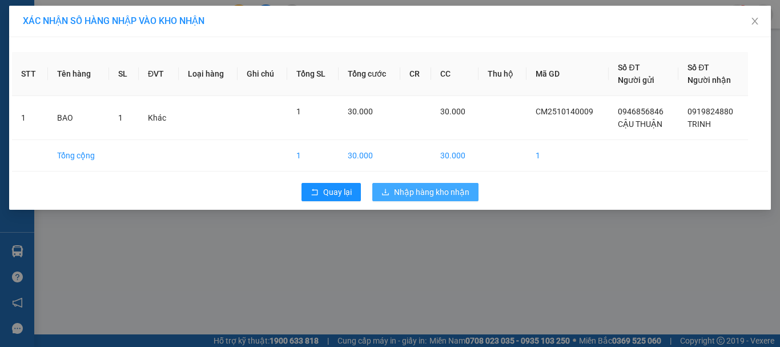
click at [406, 194] on span "Nhập hàng kho nhận" at bounding box center [431, 192] width 75 height 13
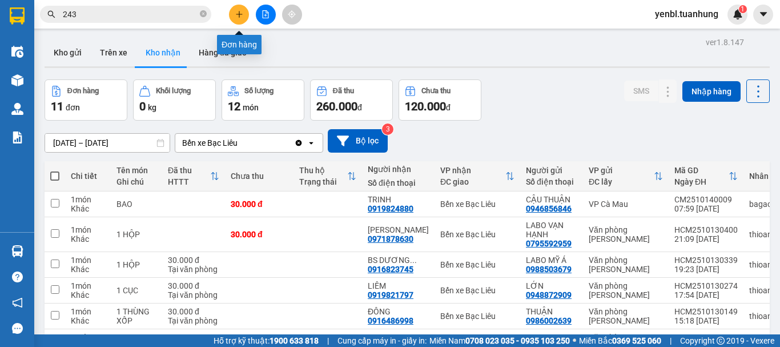
click at [243, 22] on button at bounding box center [239, 15] width 20 height 20
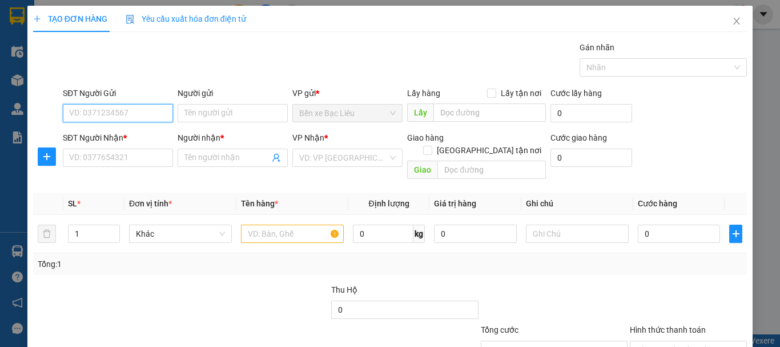
click at [142, 117] on input "SĐT Người Gửi" at bounding box center [118, 113] width 110 height 18
click at [138, 103] on div "SĐT Người Gửi" at bounding box center [118, 95] width 110 height 17
click at [138, 110] on input "SĐT Người Gửi" at bounding box center [118, 113] width 110 height 18
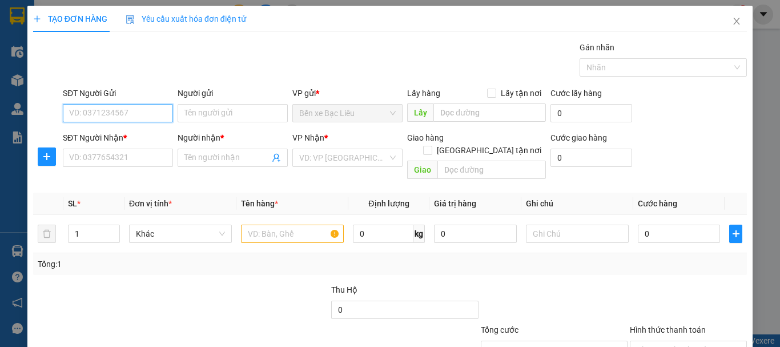
click at [138, 110] on input "SĐT Người Gửi" at bounding box center [118, 113] width 110 height 18
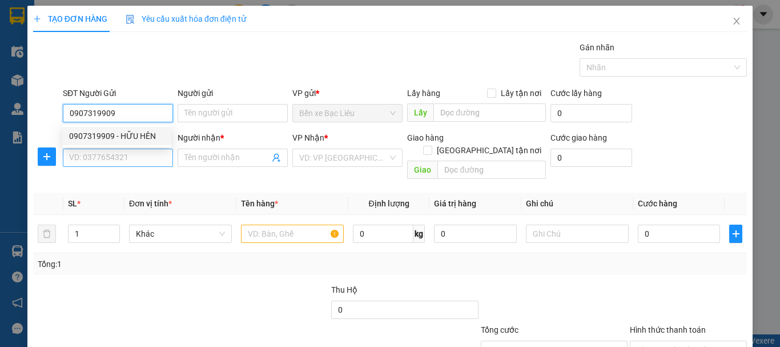
type input "0907319909"
click at [118, 160] on input "SĐT Người Nhận *" at bounding box center [118, 157] width 110 height 18
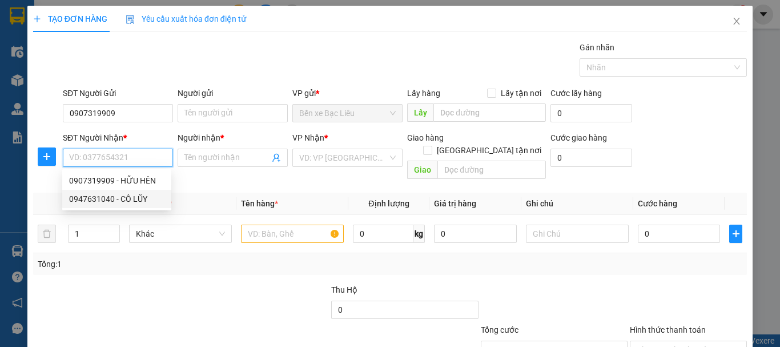
click at [121, 192] on div "0947631040 - CÔ LŨY" at bounding box center [116, 198] width 95 height 13
type input "0947631040"
type input "CÔ LŨY"
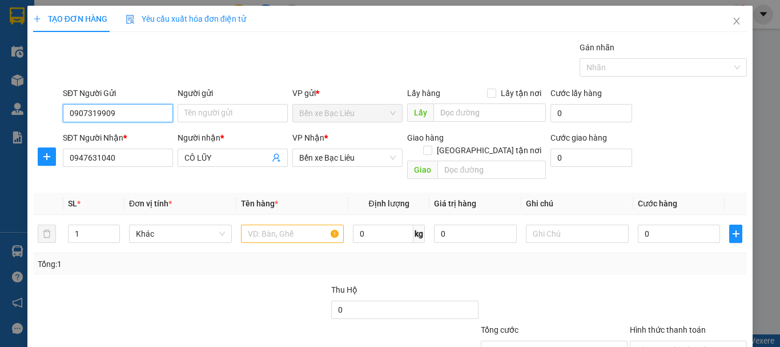
click at [124, 118] on input "0907319909" at bounding box center [118, 113] width 110 height 18
click at [124, 134] on div "0907319909 - HỮU HÊN" at bounding box center [116, 136] width 95 height 13
type input "HỮU HÊN"
click at [123, 118] on input "0907319909" at bounding box center [118, 113] width 110 height 18
type input "0"
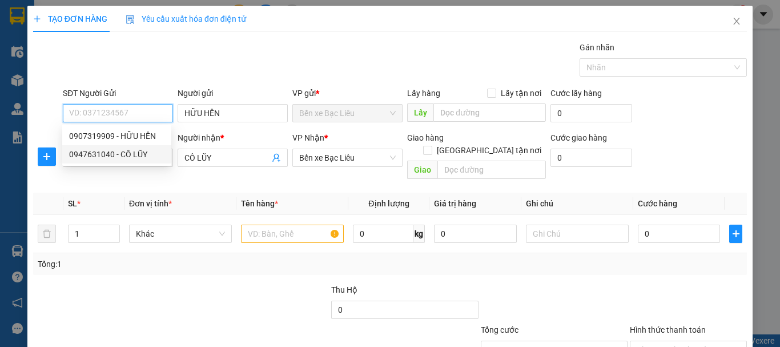
click at [142, 151] on div "0947631040 - CÔ LŨY" at bounding box center [116, 154] width 95 height 13
type input "0947631040"
type input "CÔ LŨY"
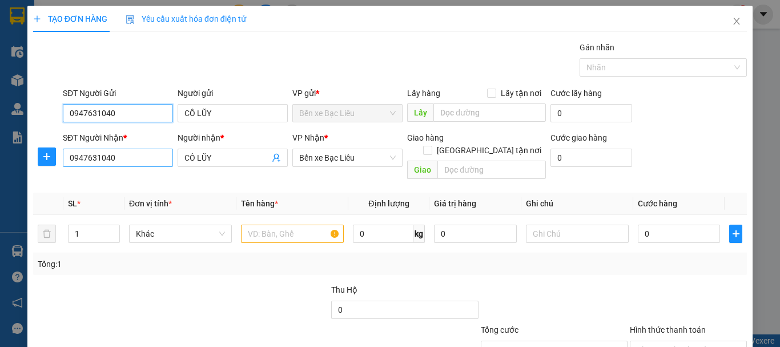
type input "0947631040"
click at [123, 159] on input "0947631040" at bounding box center [118, 157] width 110 height 18
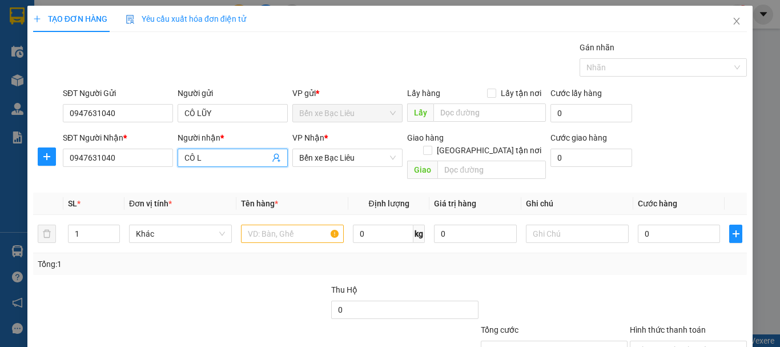
click at [239, 159] on input "CÔ L" at bounding box center [226, 157] width 85 height 13
type input "C"
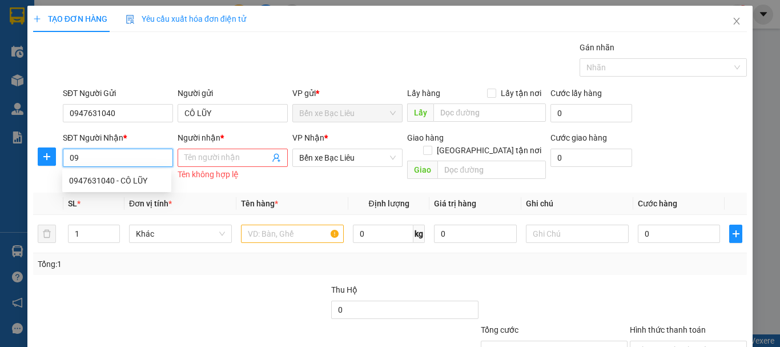
type input "0"
click at [125, 162] on input "SĐT Người Nhận *" at bounding box center [118, 157] width 110 height 18
click at [126, 182] on div "0907319909 - HỮU HÊN" at bounding box center [116, 180] width 95 height 13
type input "0907319909"
type input "HỮU HÊN"
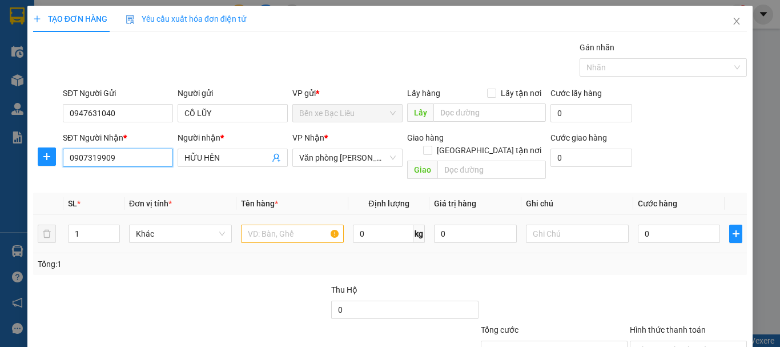
type input "0907319909"
click at [294, 224] on input "text" at bounding box center [292, 233] width 103 height 18
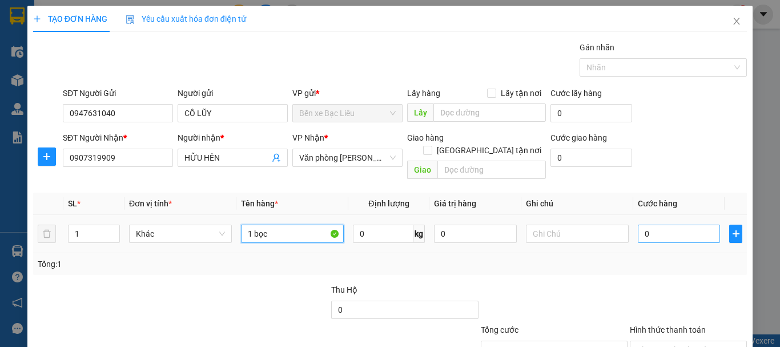
type input "1 bọc"
click at [654, 224] on input "0" at bounding box center [679, 233] width 82 height 18
type input "3"
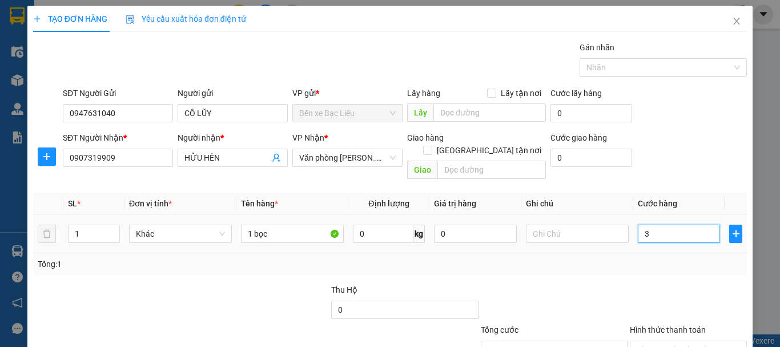
type input "30"
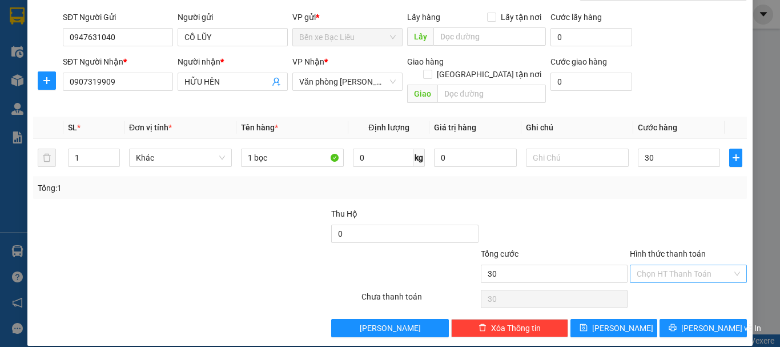
type input "30.000"
click at [656, 265] on input "Hình thức thanh toán" at bounding box center [684, 273] width 95 height 17
click at [646, 279] on div "Tại văn phòng" at bounding box center [681, 283] width 102 height 13
type input "0"
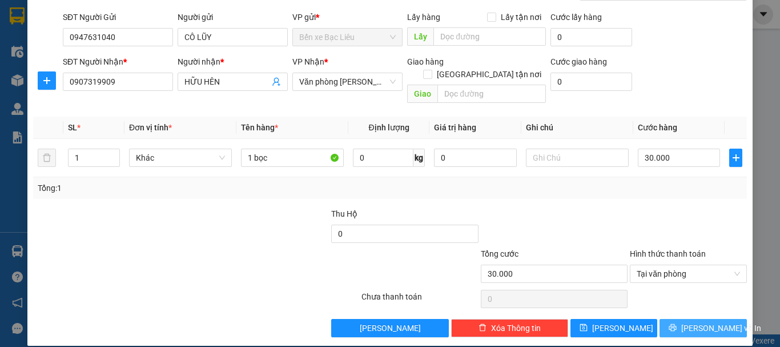
click at [688, 321] on span "[PERSON_NAME] và In" at bounding box center [721, 327] width 80 height 13
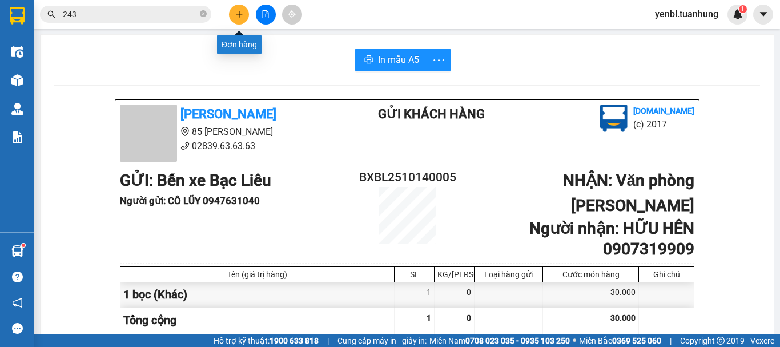
click at [239, 18] on button at bounding box center [239, 15] width 20 height 20
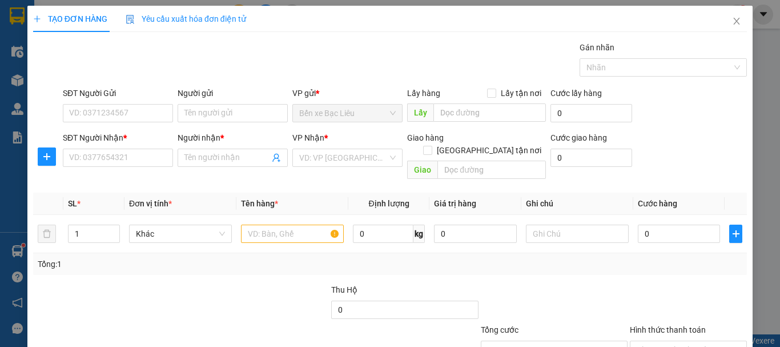
click at [124, 101] on div "SĐT Người Gửi" at bounding box center [118, 95] width 110 height 17
click at [123, 105] on input "SĐT Người Gửi" at bounding box center [118, 113] width 110 height 18
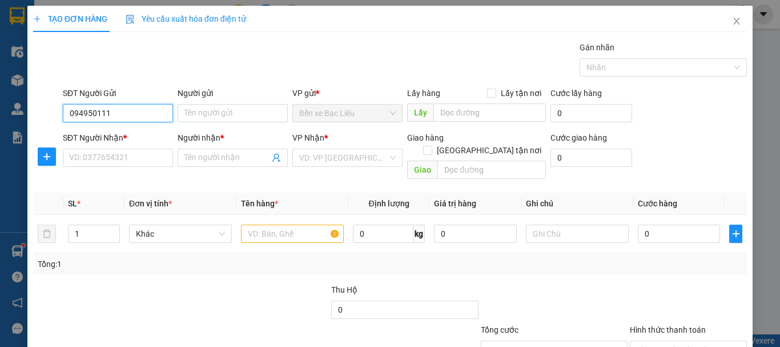
type input "0949501110"
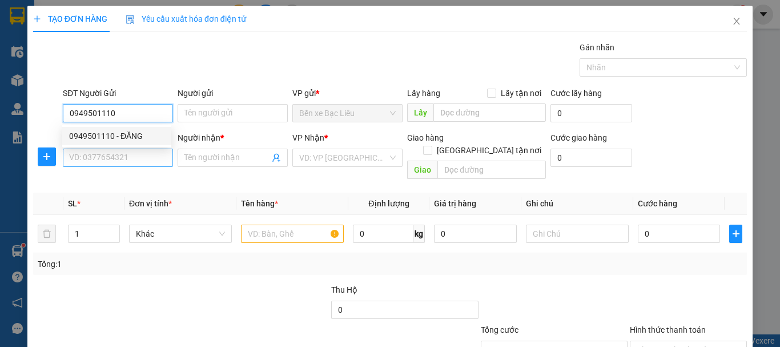
drag, startPoint x: 127, startPoint y: 139, endPoint x: 130, endPoint y: 150, distance: 10.7
click at [127, 139] on div "0949501110 - ĐĂNG" at bounding box center [116, 136] width 95 height 13
type input "ĐĂNG"
type input "0949501110"
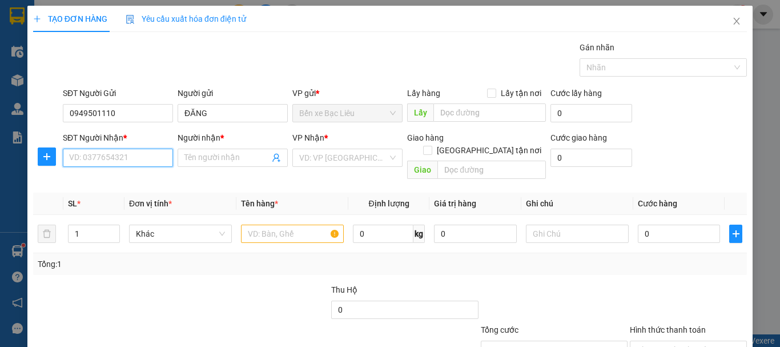
click at [129, 160] on input "SĐT Người Nhận *" at bounding box center [118, 157] width 110 height 18
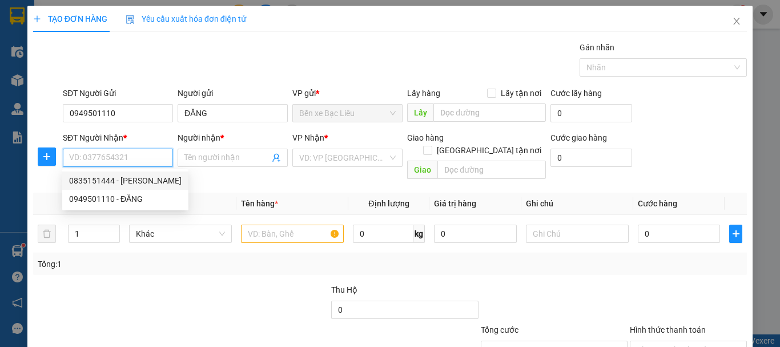
click at [130, 182] on div "0835151444 - [PERSON_NAME]" at bounding box center [125, 180] width 112 height 13
type input "0835151444"
type input "[PERSON_NAME]"
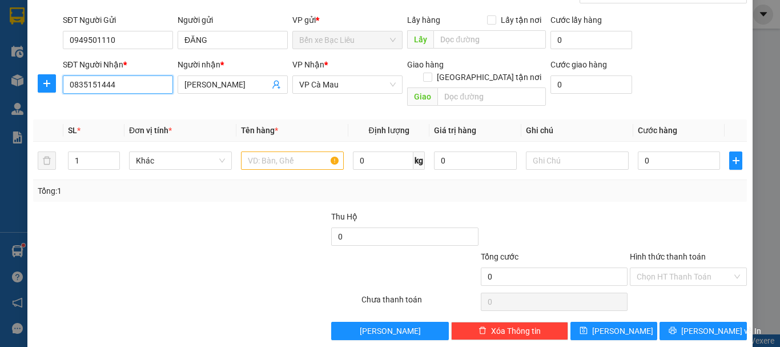
scroll to position [76, 0]
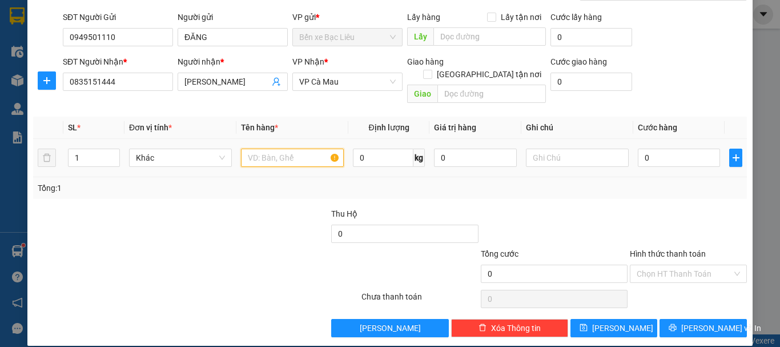
click at [264, 148] on input "text" at bounding box center [292, 157] width 103 height 18
type input "1 hôp"
click at [231, 76] on input "[PERSON_NAME]" at bounding box center [226, 81] width 85 height 13
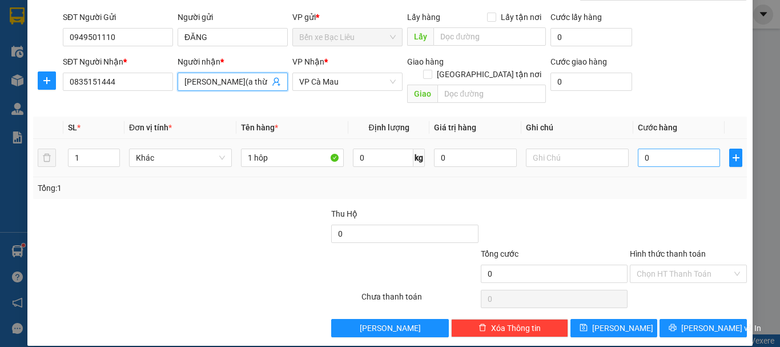
type input "[PERSON_NAME](a thừa)"
click at [669, 148] on input "0" at bounding box center [679, 157] width 82 height 18
type input "3"
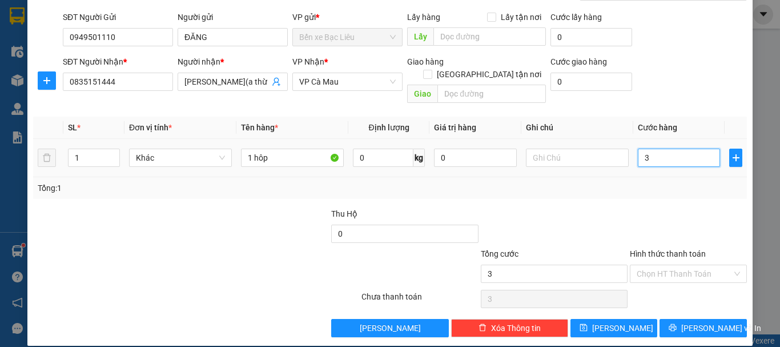
type input "30"
type input "30.000"
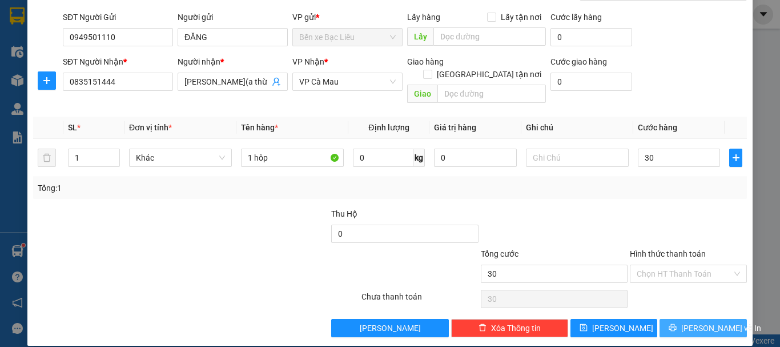
type input "30.000"
click at [687, 321] on span "[PERSON_NAME] và In" at bounding box center [721, 327] width 80 height 13
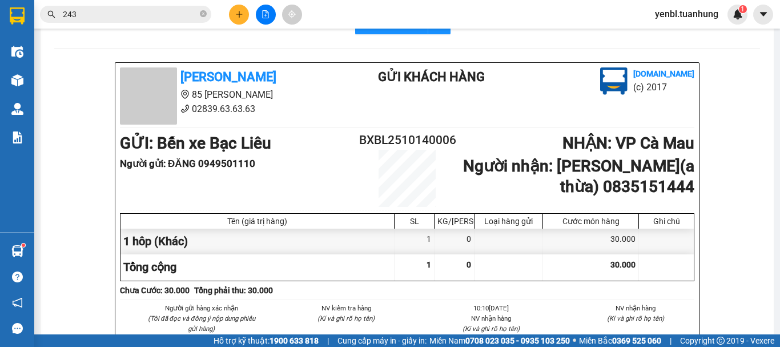
scroll to position [57, 0]
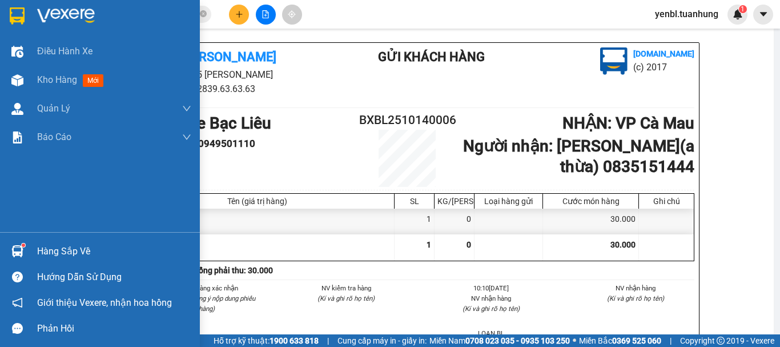
click at [33, 248] on div "Hàng sắp về" at bounding box center [100, 251] width 200 height 26
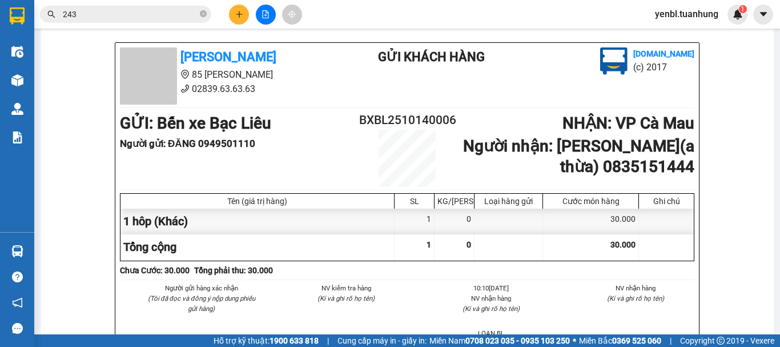
click at [557, 113] on section "Kết quả tìm kiếm ( 1340 ) Bộ lọc Mã ĐH Trạng thái Món hàng Thu hộ Tổng cước Chư…" at bounding box center [390, 173] width 780 height 347
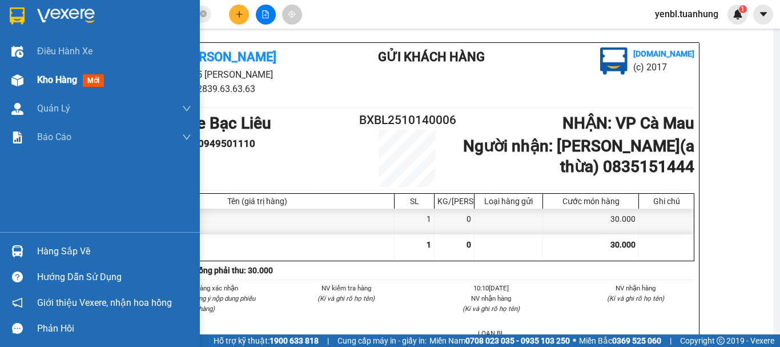
click at [49, 78] on span "Kho hàng" at bounding box center [57, 79] width 40 height 11
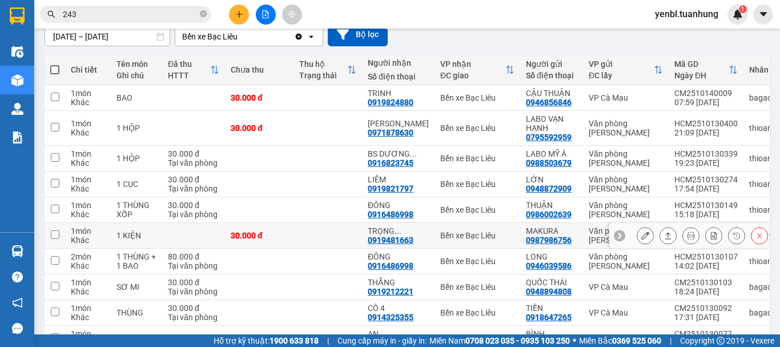
scroll to position [171, 0]
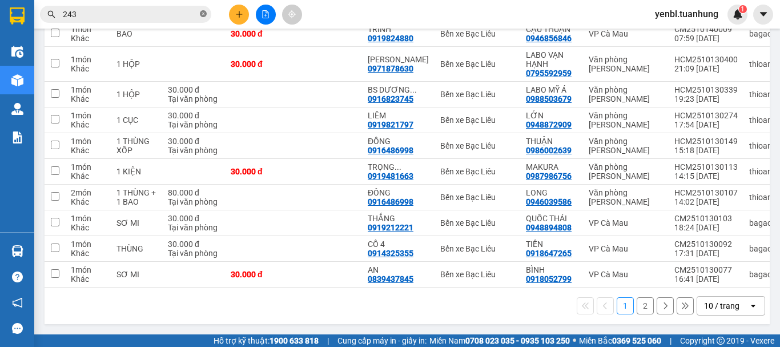
click at [202, 17] on icon "close-circle" at bounding box center [203, 13] width 7 height 7
click at [167, 15] on input "text" at bounding box center [130, 14] width 135 height 13
click at [139, 10] on input "text" at bounding box center [130, 14] width 135 height 13
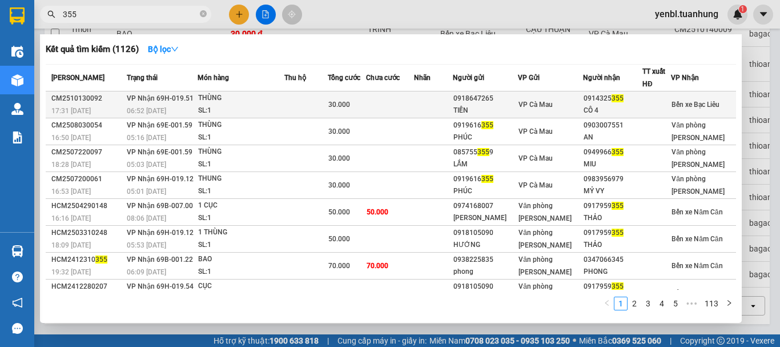
type input "355"
click at [623, 109] on div "CÔ 4" at bounding box center [612, 110] width 58 height 12
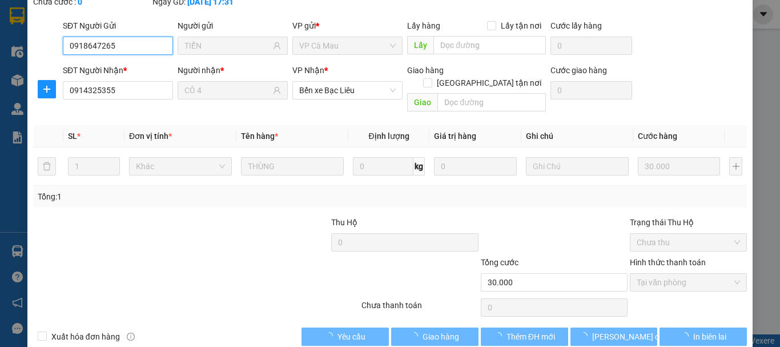
scroll to position [91, 0]
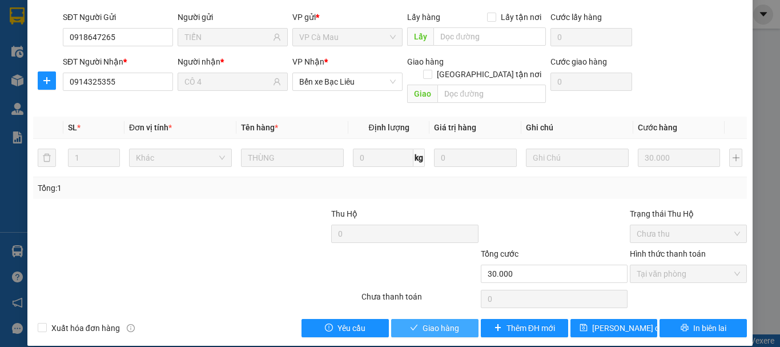
click at [415, 319] on button "Giao hàng" at bounding box center [434, 328] width 87 height 18
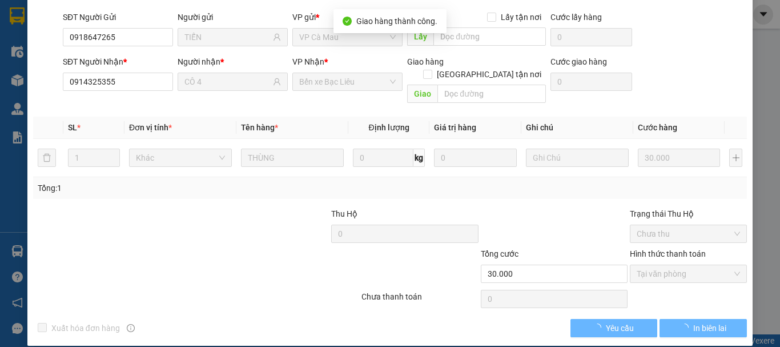
scroll to position [78, 0]
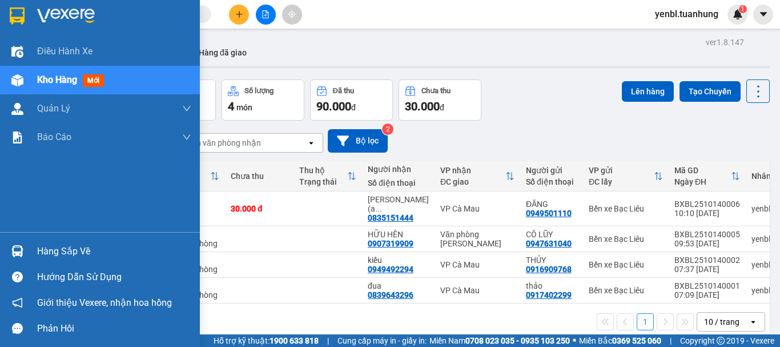
click at [38, 246] on div "Hàng sắp về" at bounding box center [114, 251] width 154 height 17
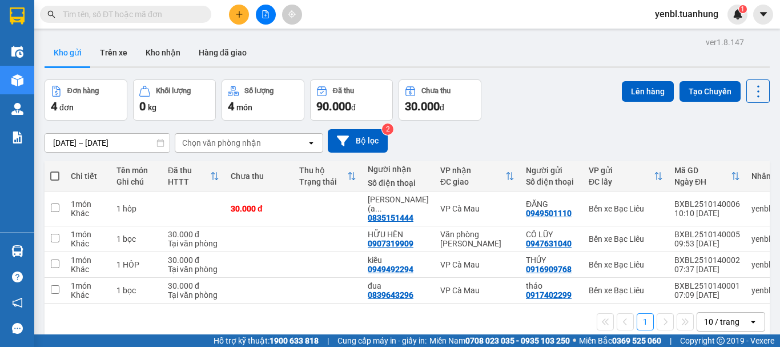
click at [590, 114] on section "Kết quả tìm kiếm ( 0 ) Bộ lọc No Data yenbl.tuanhung 1 Điều hành xe Kho hàng mớ…" at bounding box center [390, 173] width 780 height 347
